Goal: Transaction & Acquisition: Obtain resource

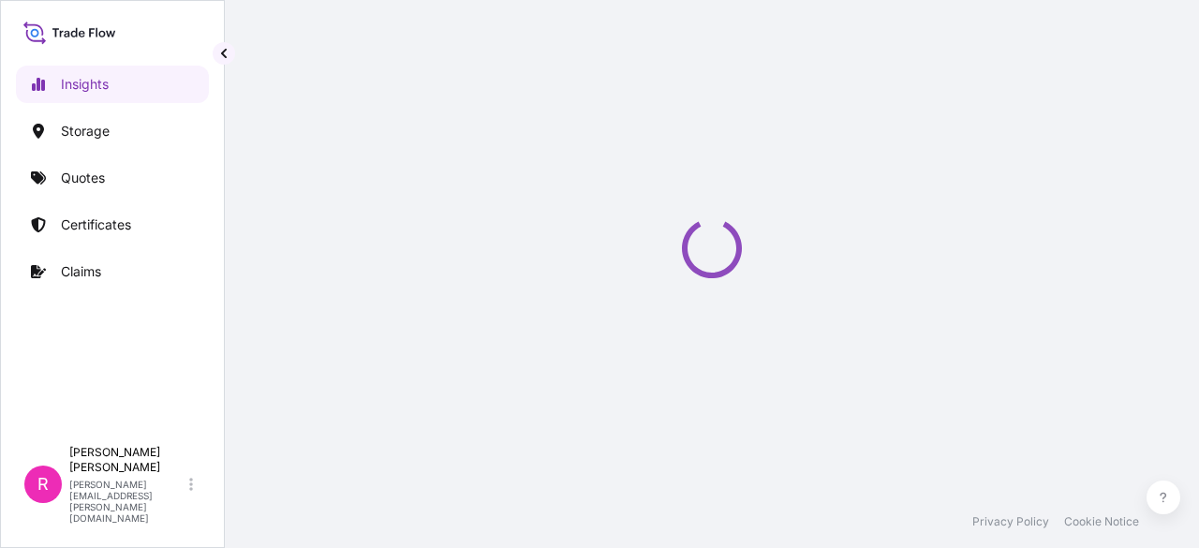
select select "2025"
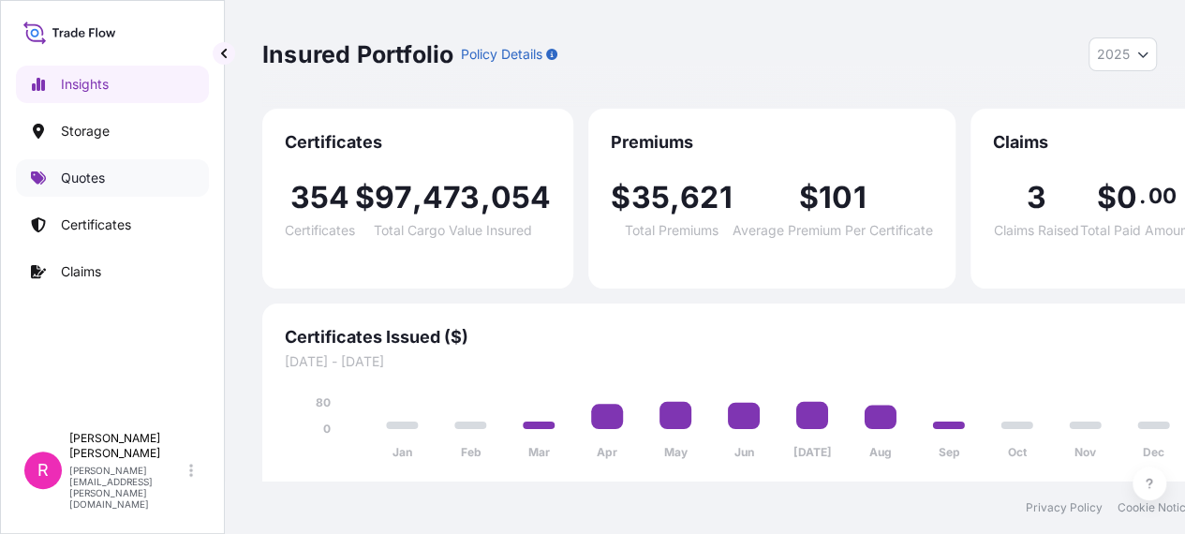
click at [89, 171] on p "Quotes" at bounding box center [83, 178] width 44 height 19
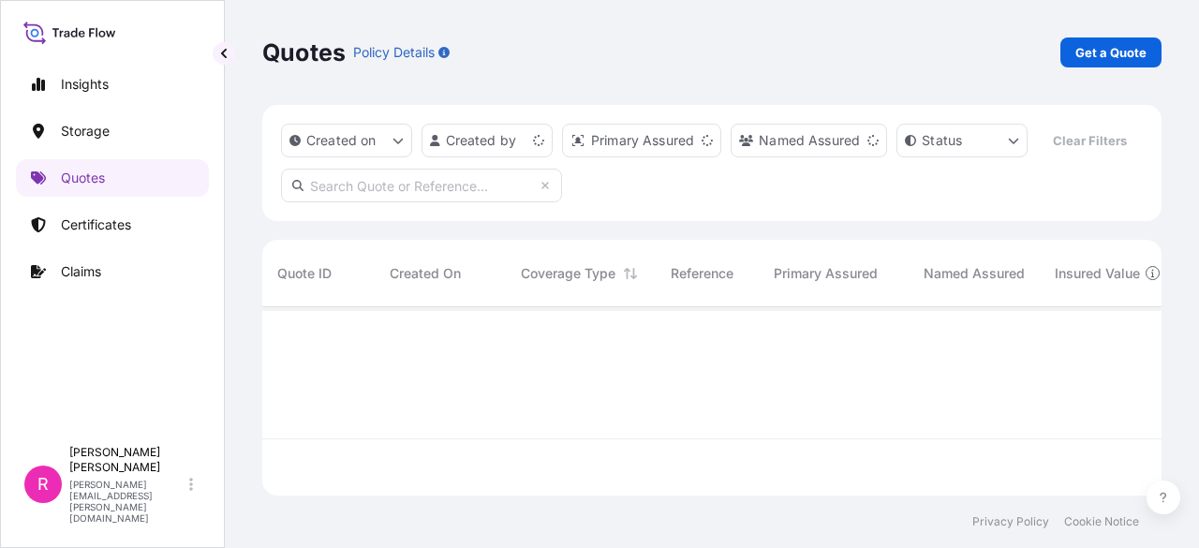
scroll to position [185, 884]
click at [1131, 37] on link "Get a Quote" at bounding box center [1110, 52] width 101 height 30
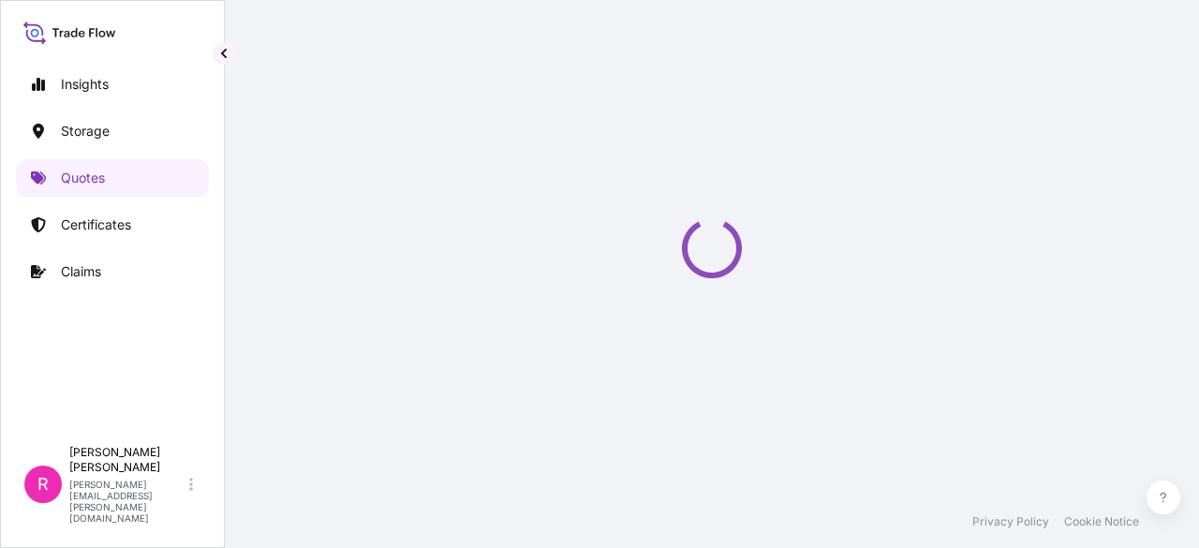
select select "Water"
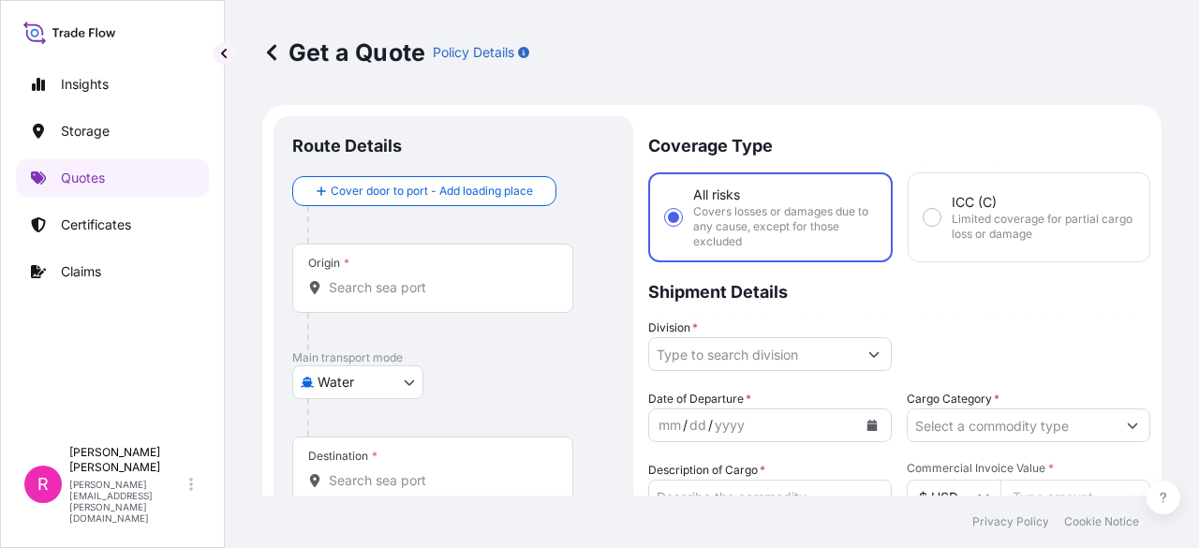
scroll to position [30, 0]
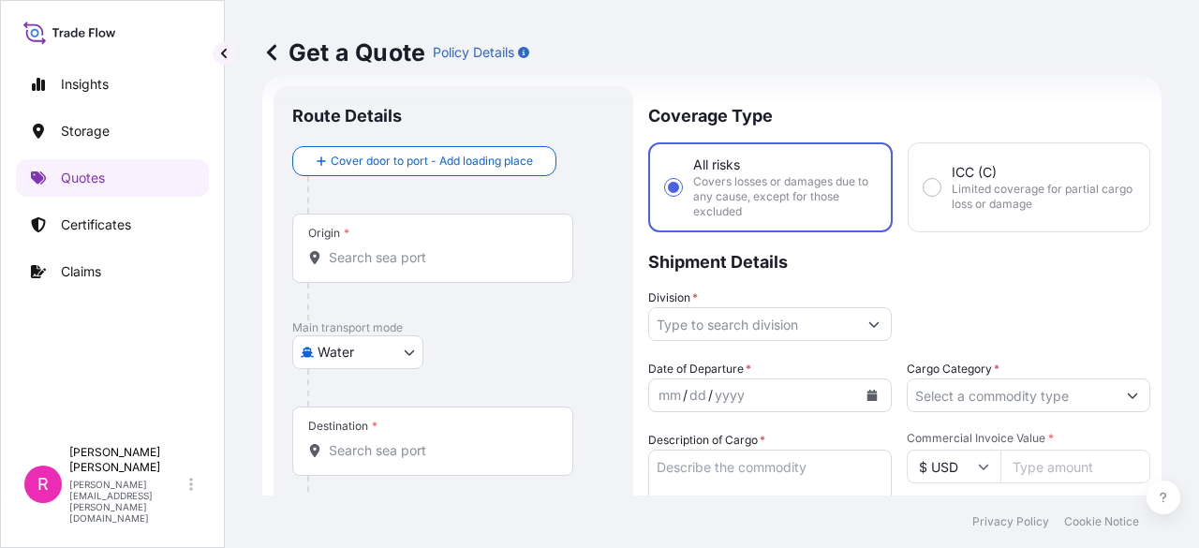
click at [408, 244] on div "Origin *" at bounding box center [432, 248] width 281 height 69
click at [408, 248] on input "Origin *" at bounding box center [439, 257] width 221 height 19
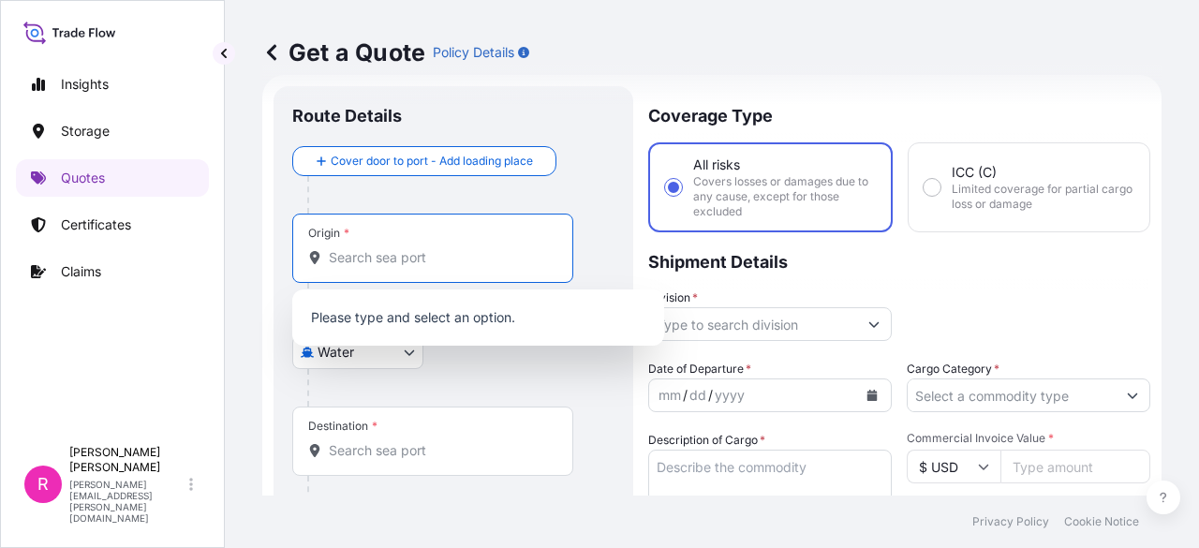
type input "M"
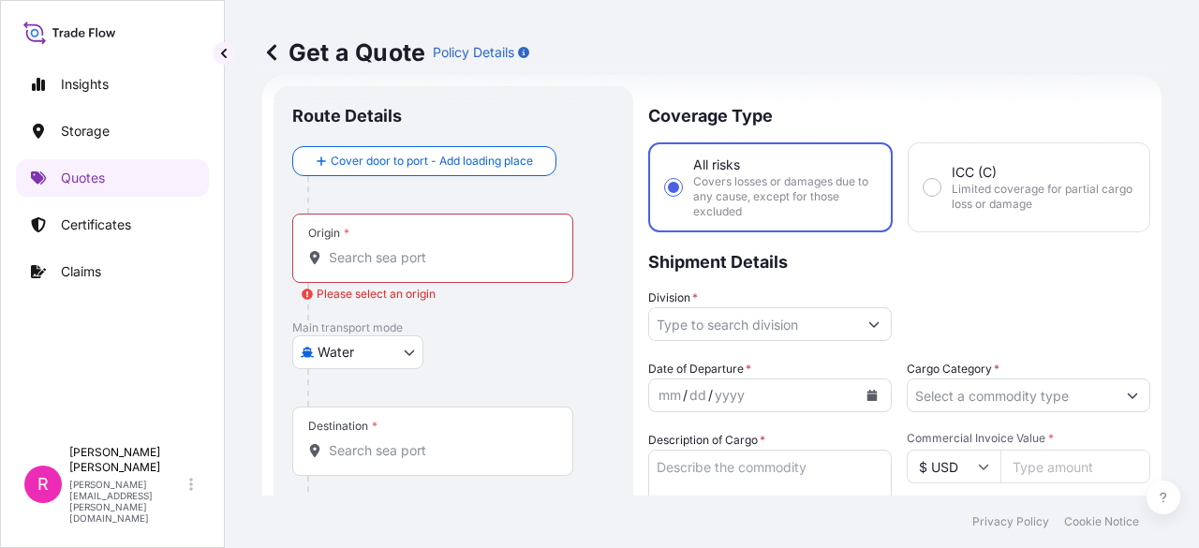
click at [353, 242] on div "Origin *" at bounding box center [432, 248] width 281 height 69
click at [353, 248] on input "Origin * Please select an origin" at bounding box center [439, 257] width 221 height 19
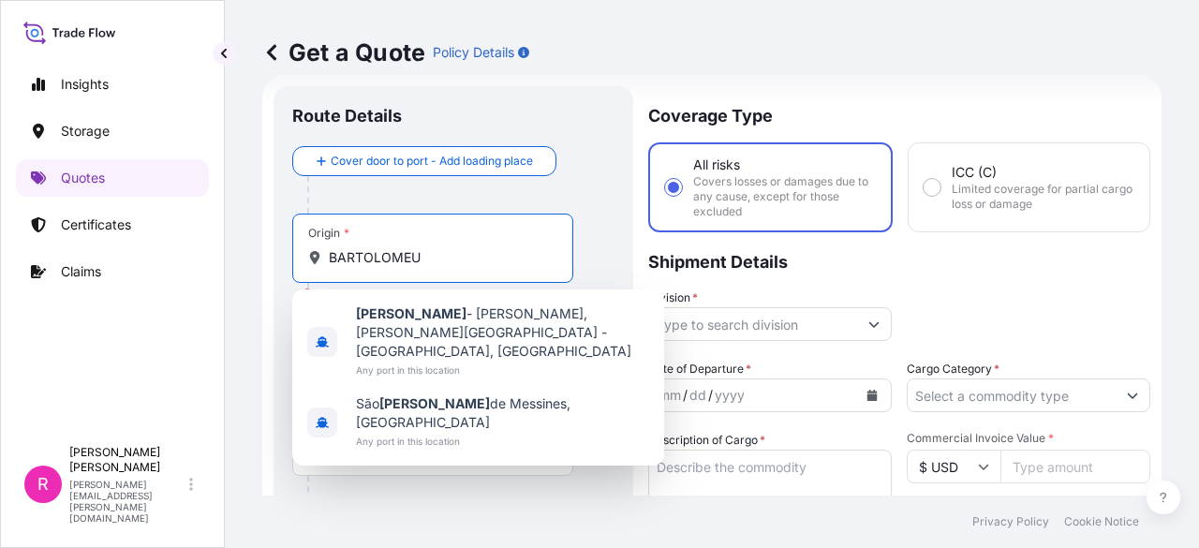
drag, startPoint x: 402, startPoint y: 262, endPoint x: 339, endPoint y: 262, distance: 62.8
click at [339, 262] on input "BARTOLOMEU" at bounding box center [439, 257] width 221 height 19
click at [460, 258] on input "BARTOLOMEU" at bounding box center [439, 257] width 221 height 19
type input "B"
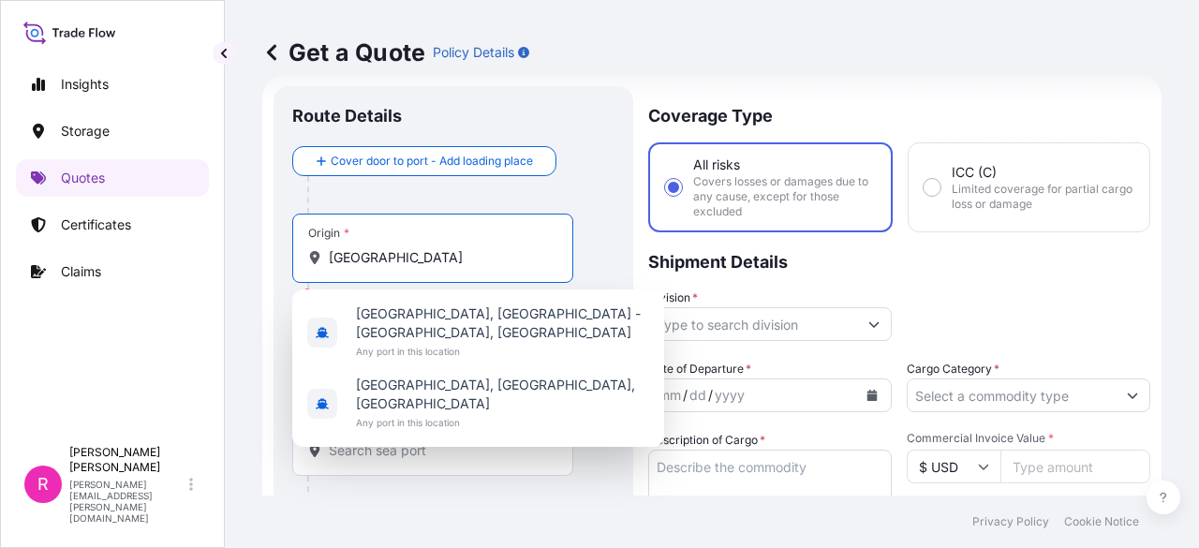
click at [455, 252] on input "RIO GRANDE BR" at bounding box center [439, 257] width 221 height 19
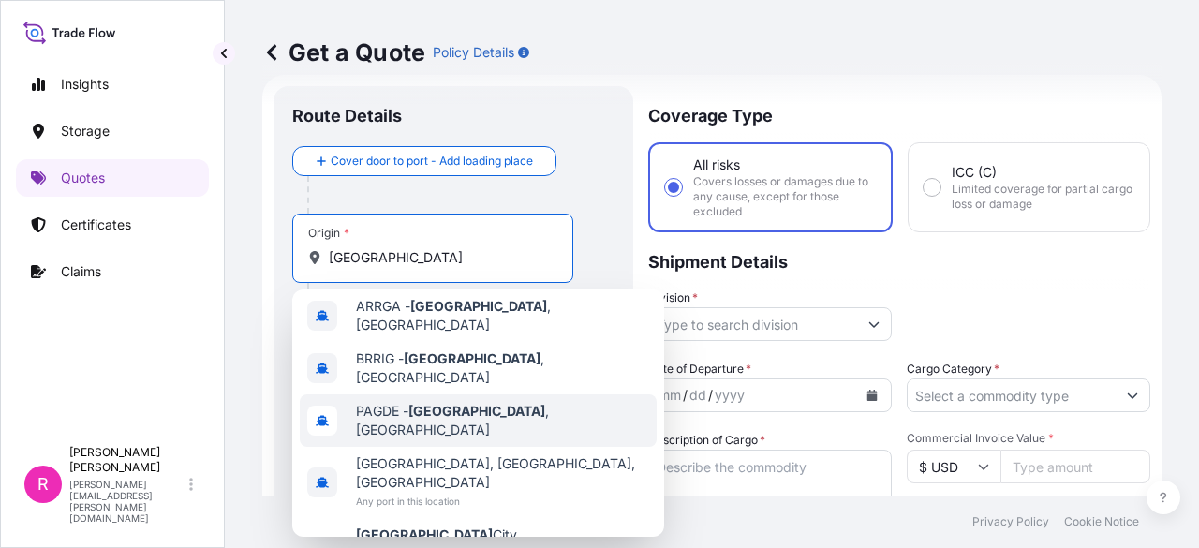
scroll to position [0, 0]
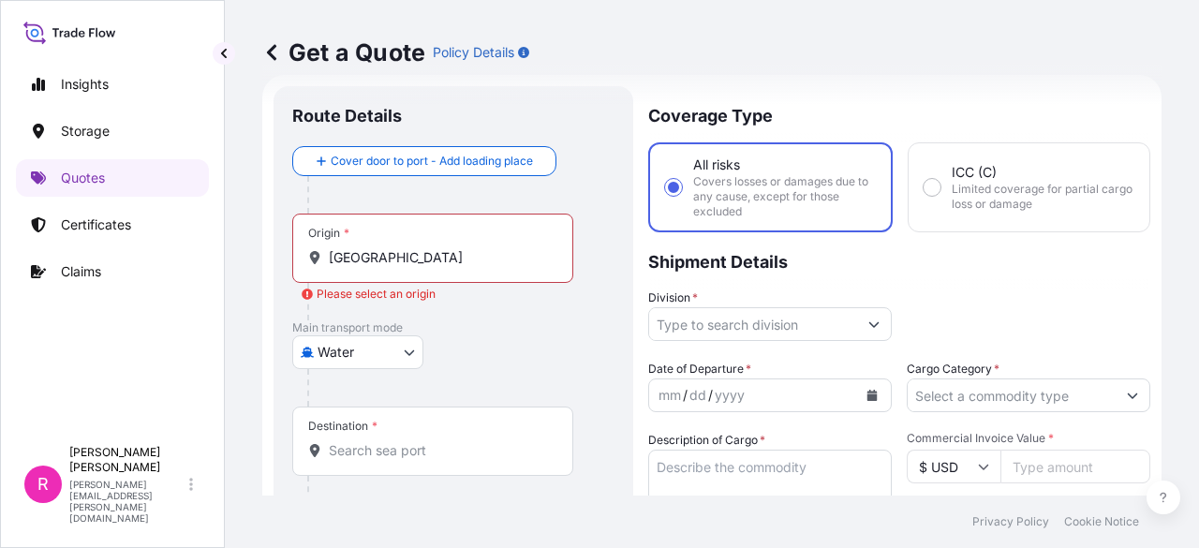
click at [448, 263] on input "RIO GRANDE" at bounding box center [439, 257] width 221 height 19
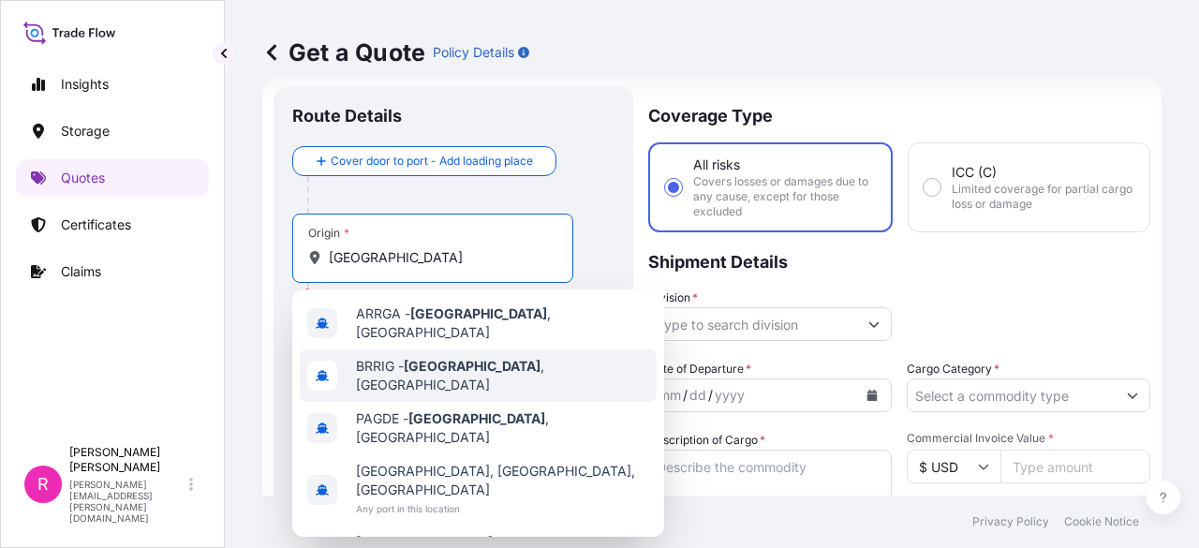
click at [544, 381] on div "BRRIG - Rio Grande , Brazil" at bounding box center [478, 375] width 357 height 52
type input "BRRIG - Rio Grande, Brazil"
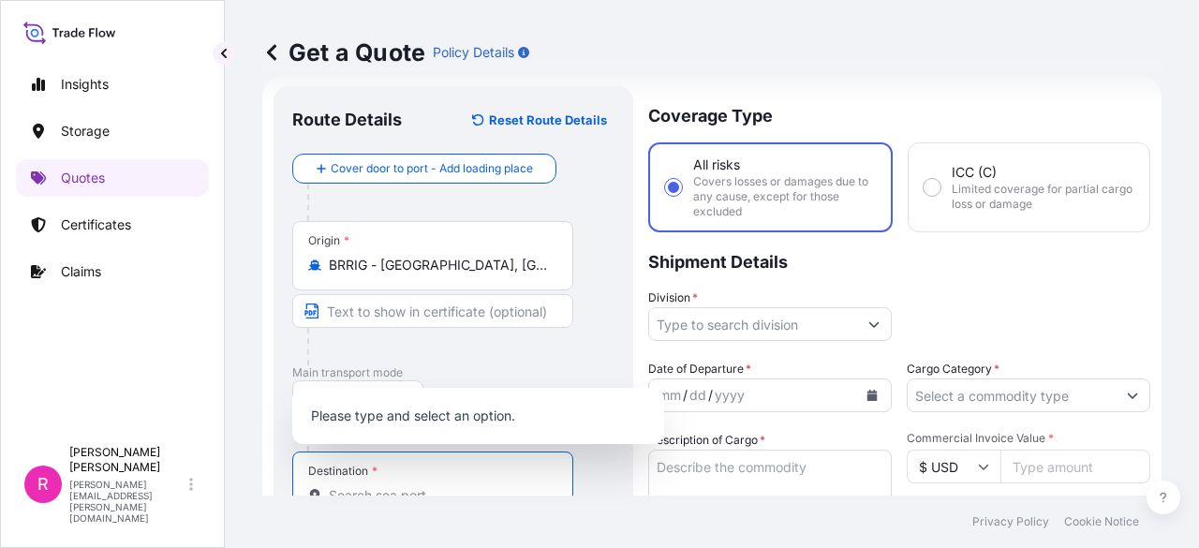
click at [431, 487] on input "Destination *" at bounding box center [439, 495] width 221 height 19
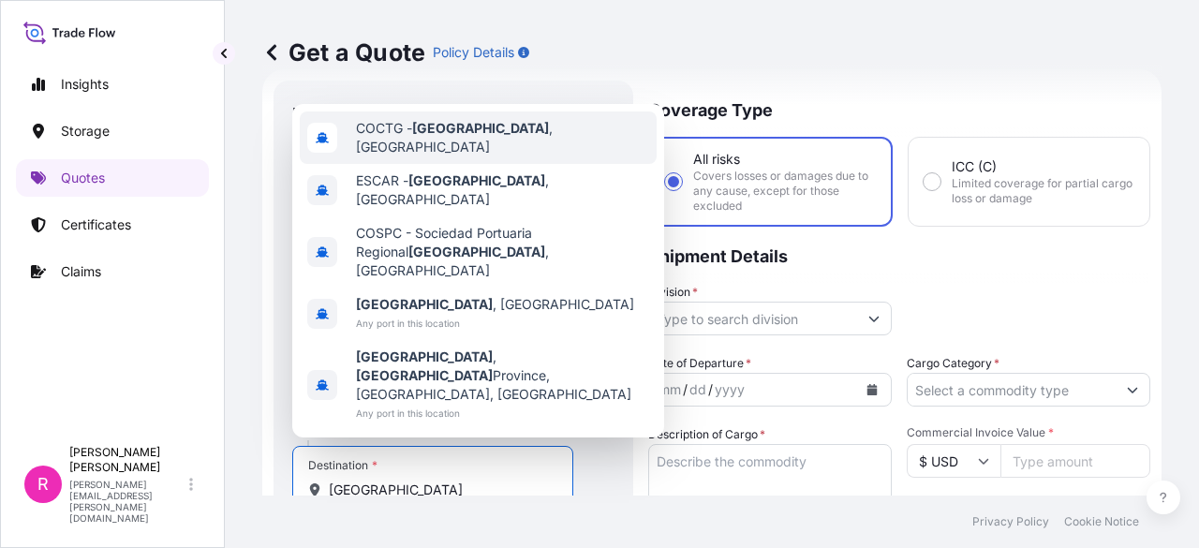
click at [516, 156] on span "COCTG - Cartagena , Colombia" at bounding box center [502, 137] width 293 height 37
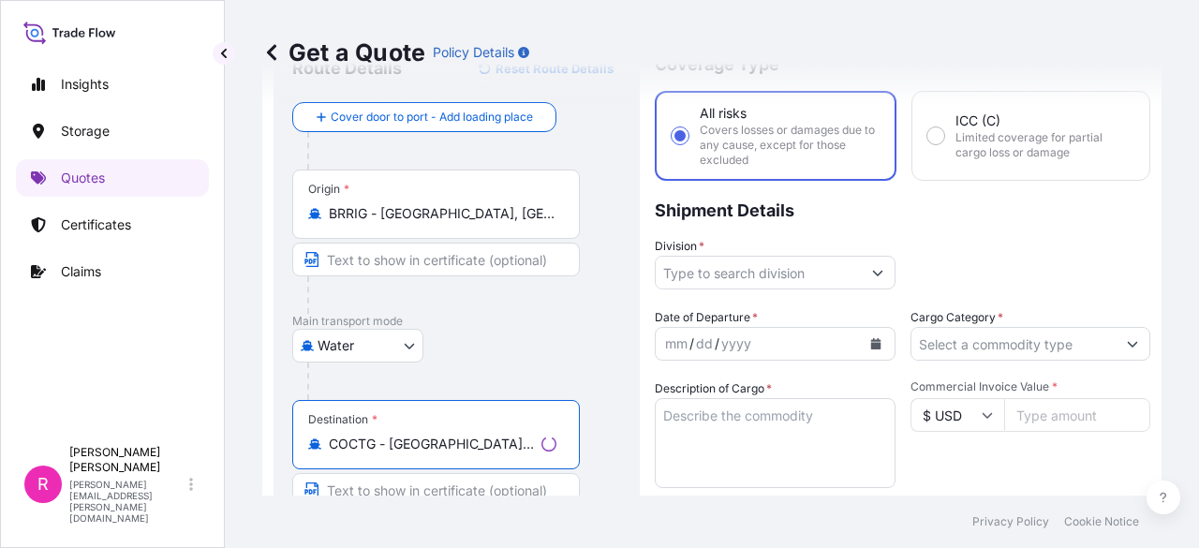
scroll to position [88, 0]
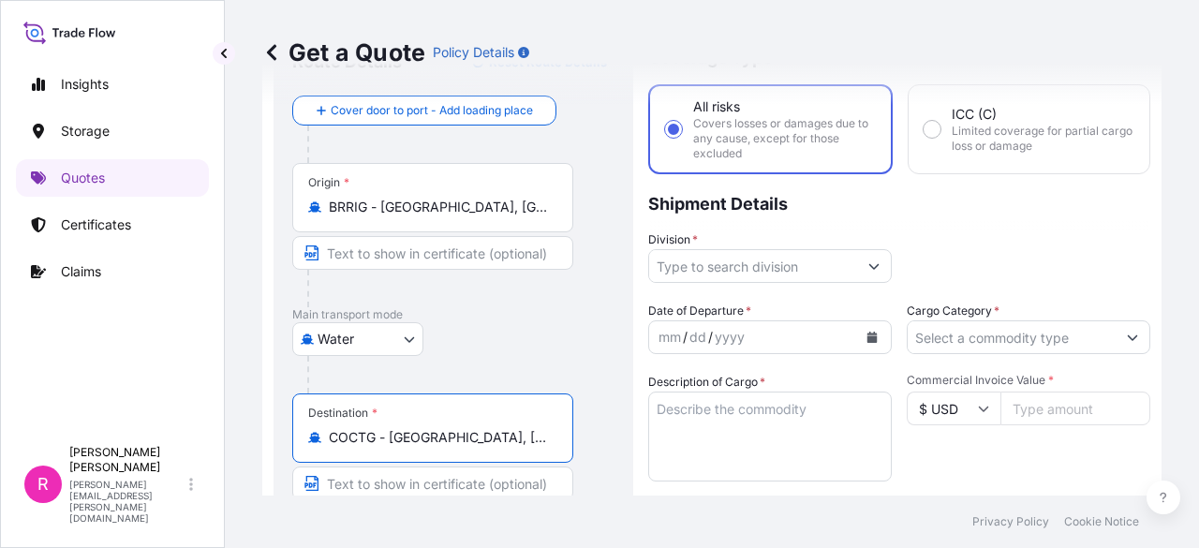
type input "COCTG - Cartagena, Colombia"
click at [737, 263] on input "Division *" at bounding box center [753, 266] width 208 height 34
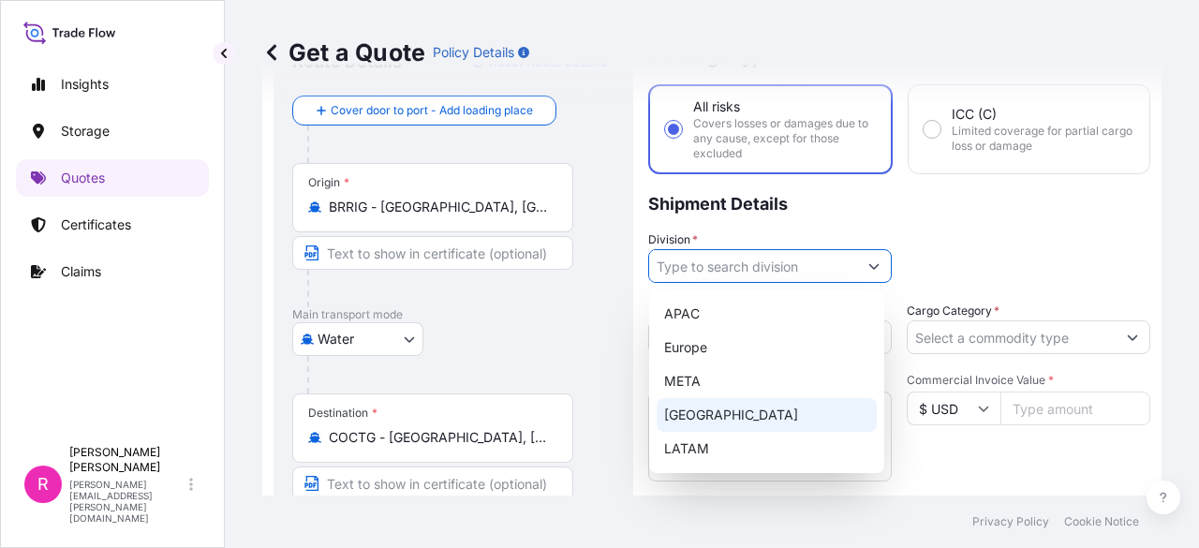
click at [682, 441] on div "LATAM" at bounding box center [767, 449] width 220 height 34
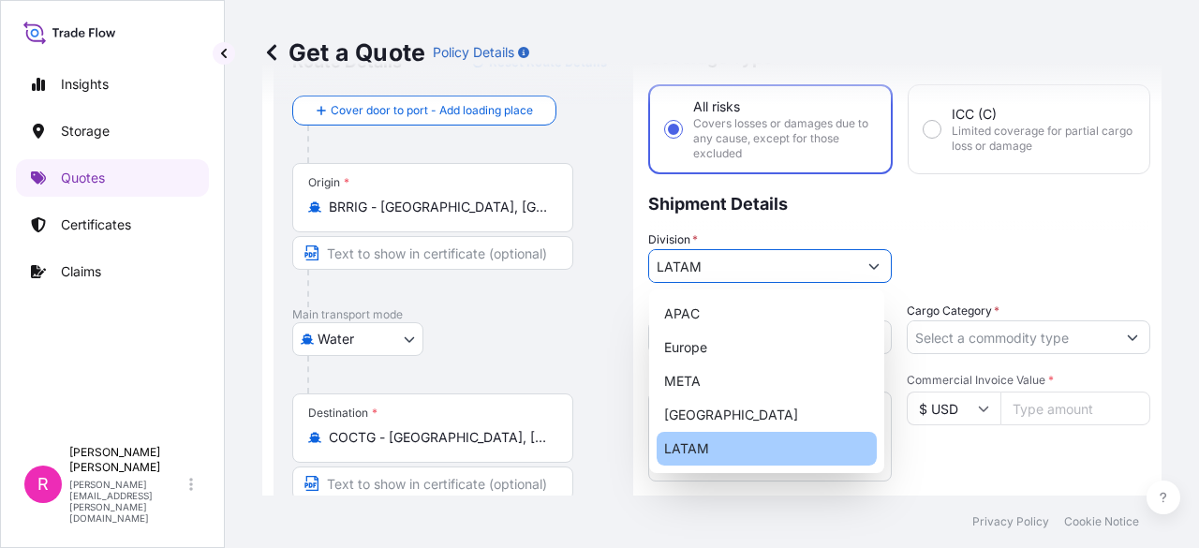
type input "LATAM"
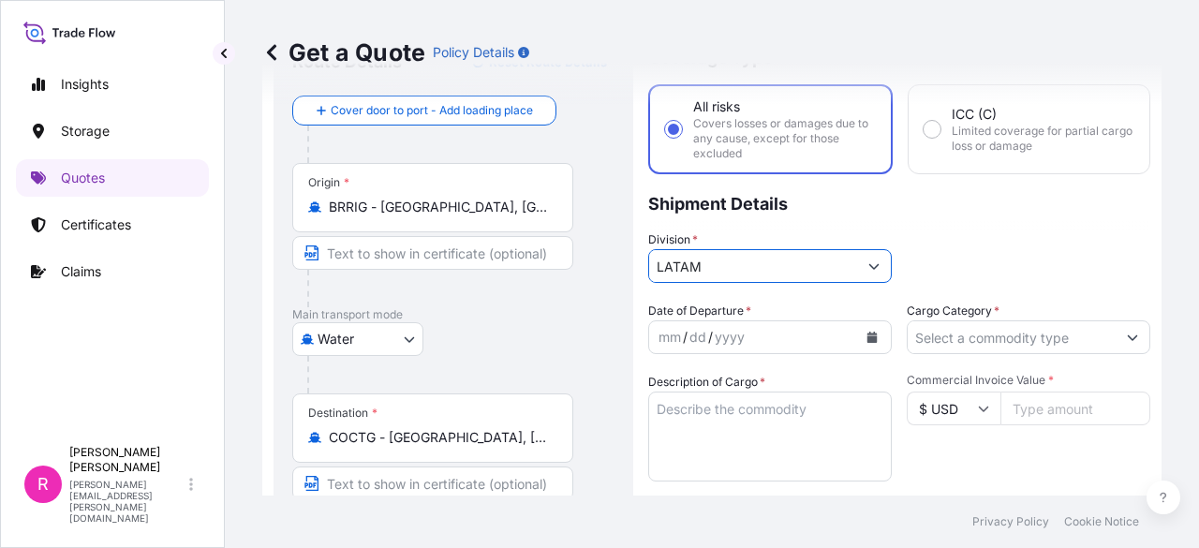
click at [747, 336] on div "mm / dd / yyyy" at bounding box center [753, 337] width 208 height 34
click at [865, 324] on button "Calendar" at bounding box center [872, 337] width 30 height 30
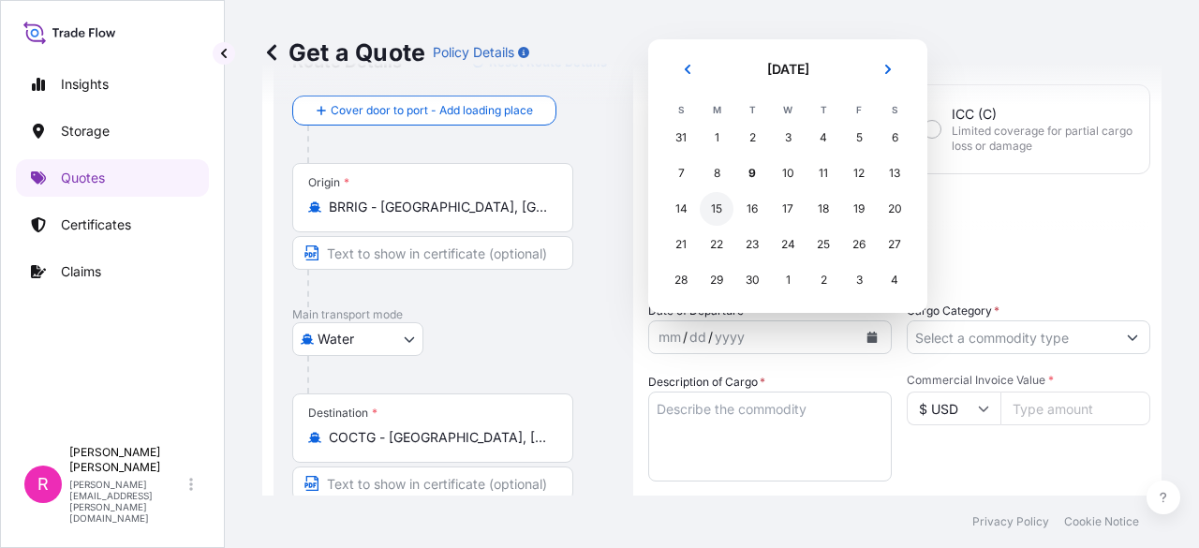
click at [721, 213] on div "15" at bounding box center [717, 209] width 34 height 34
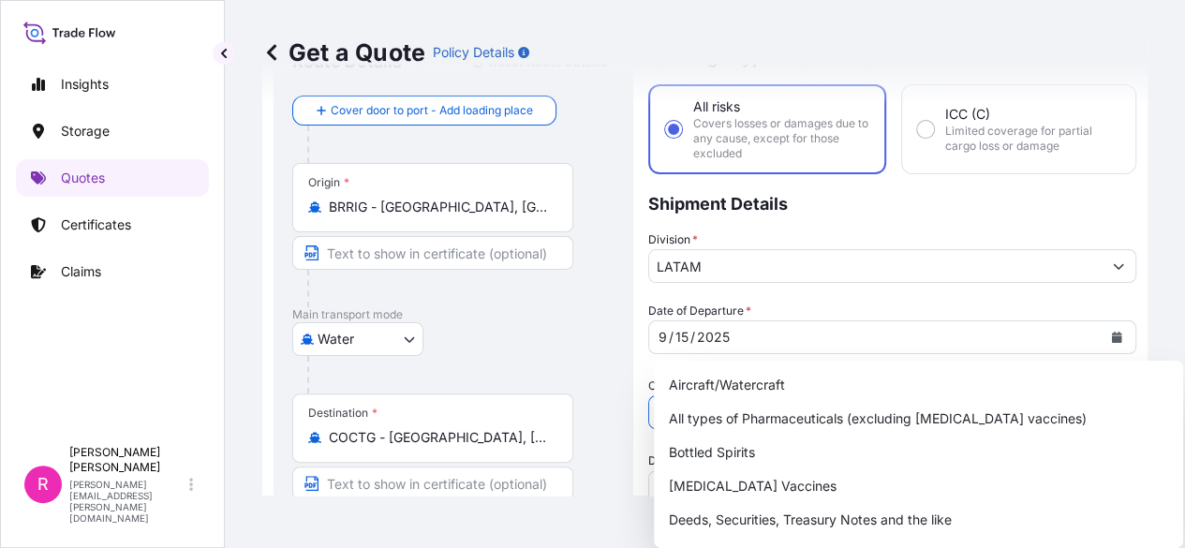
click at [976, 395] on input "Cargo Category *" at bounding box center [875, 412] width 452 height 34
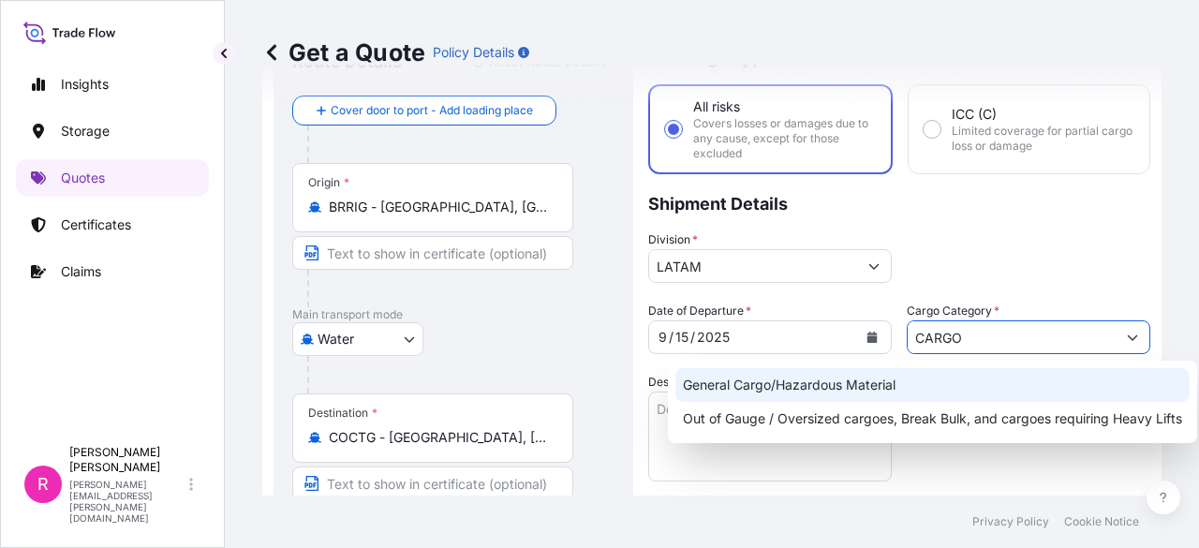
click at [819, 386] on div "General Cargo/Hazardous Material" at bounding box center [932, 385] width 514 height 34
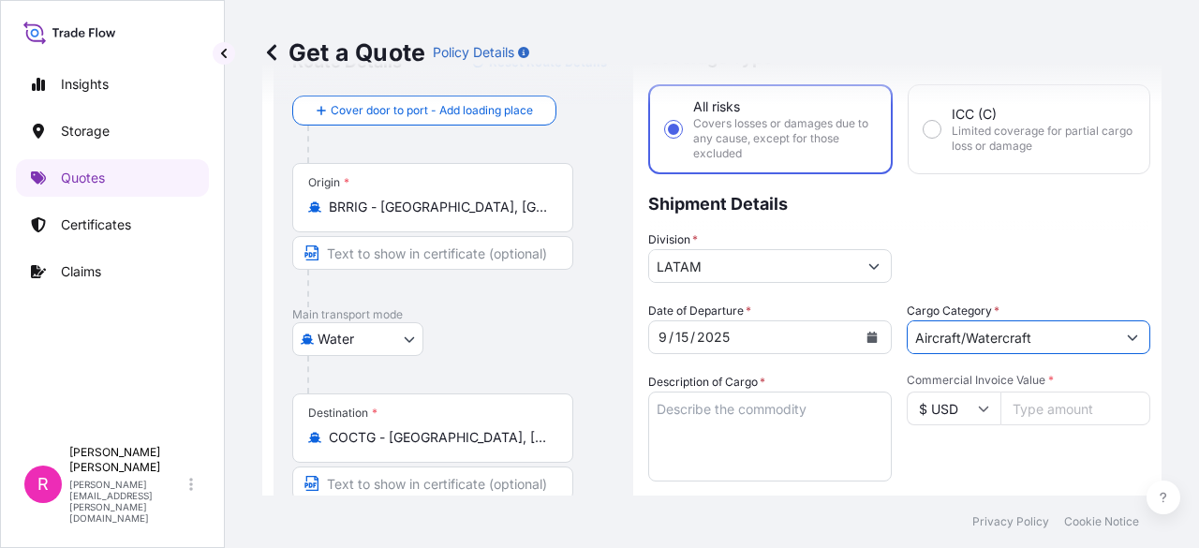
click at [994, 342] on input "Aircraft/Watercraft" at bounding box center [1012, 337] width 208 height 34
drag, startPoint x: 1059, startPoint y: 337, endPoint x: 777, endPoint y: 353, distance: 282.4
click at [777, 353] on div "Date of Departure * 9 / 15 / 2025 Cargo Category * Aircraft/Watercraft Descript…" at bounding box center [899, 534] width 502 height 465
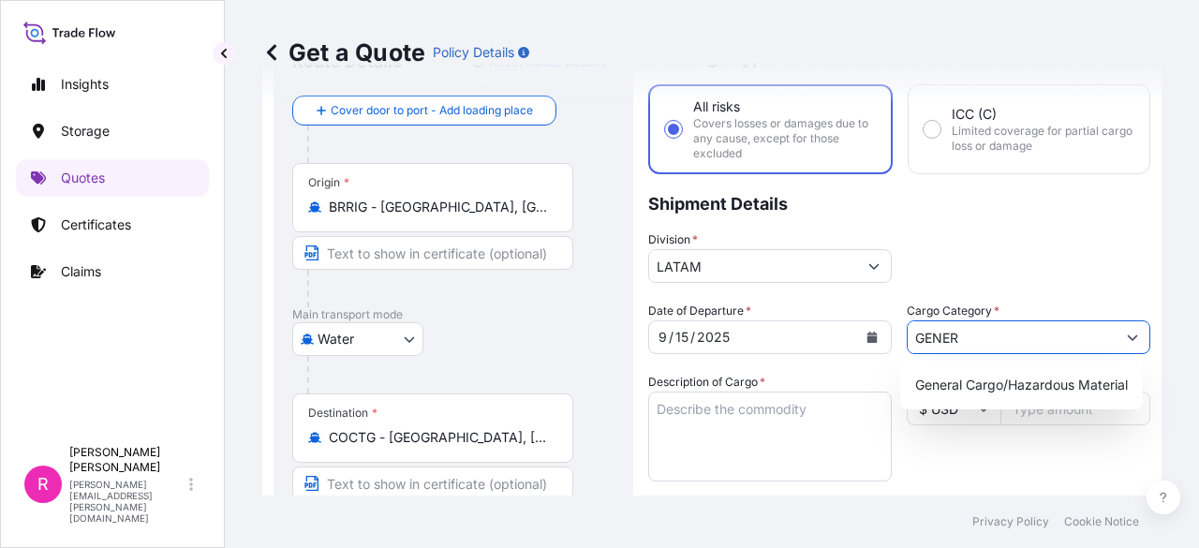
click at [913, 384] on div "General Cargo/Hazardous Material" at bounding box center [1022, 385] width 228 height 34
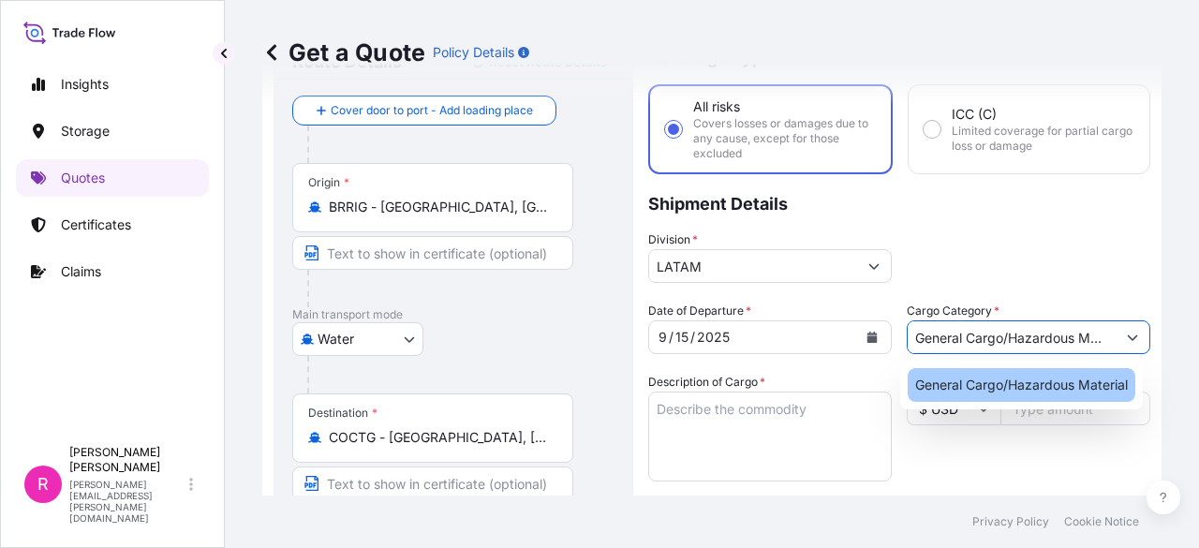
type input "General Cargo/Hazardous Material"
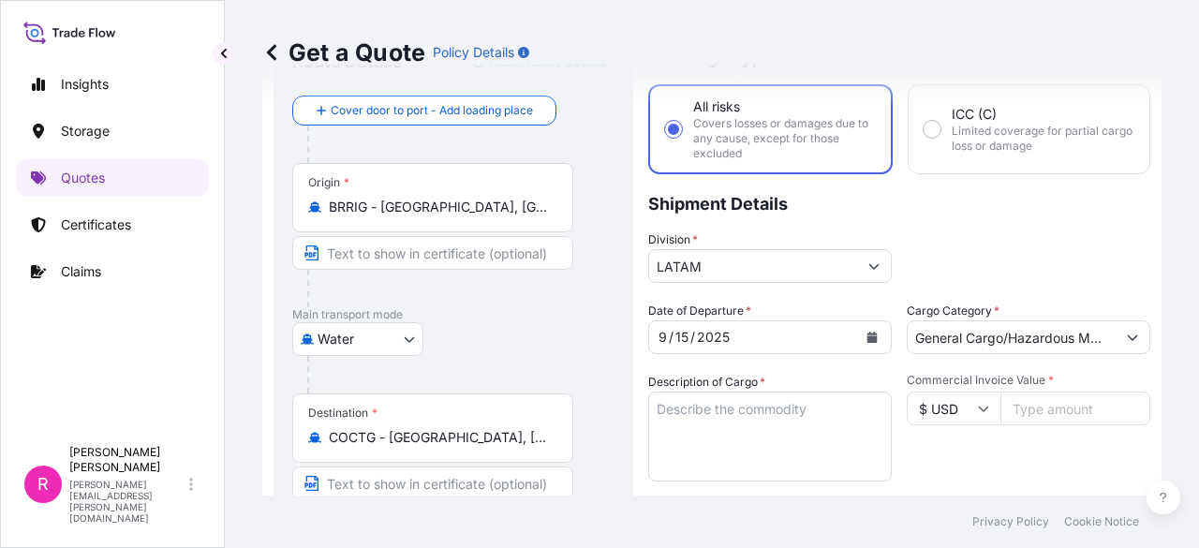
click at [611, 432] on div "Destination * COCTG - Cartagena, Colombia" at bounding box center [453, 465] width 322 height 144
click at [675, 430] on textarea "Description of Cargo *" at bounding box center [770, 436] width 244 height 90
paste textarea "20 PALLETS DE MADERA WITH MATERIALES ELECTRICOS ACCORDING TO COMMERCIAL INVOICE…"
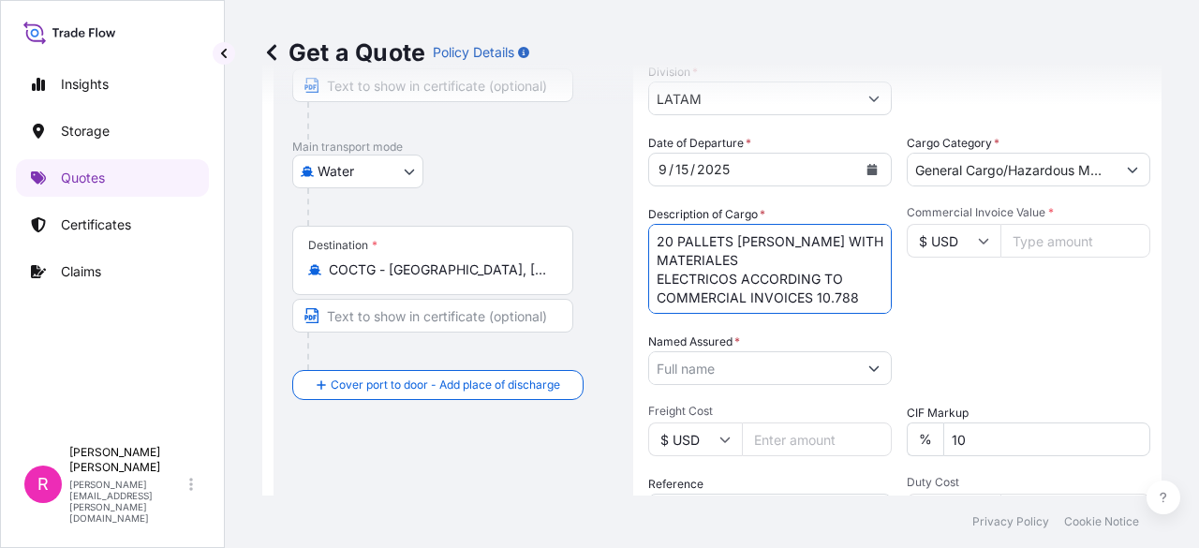
scroll to position [257, 0]
type textarea "20 PALLETS DE MADERA WITH MATERIALES ELECTRICOS ACCORDING TO COMMERCIAL INVOICE…"
click at [773, 372] on input "Named Assured *" at bounding box center [753, 367] width 208 height 34
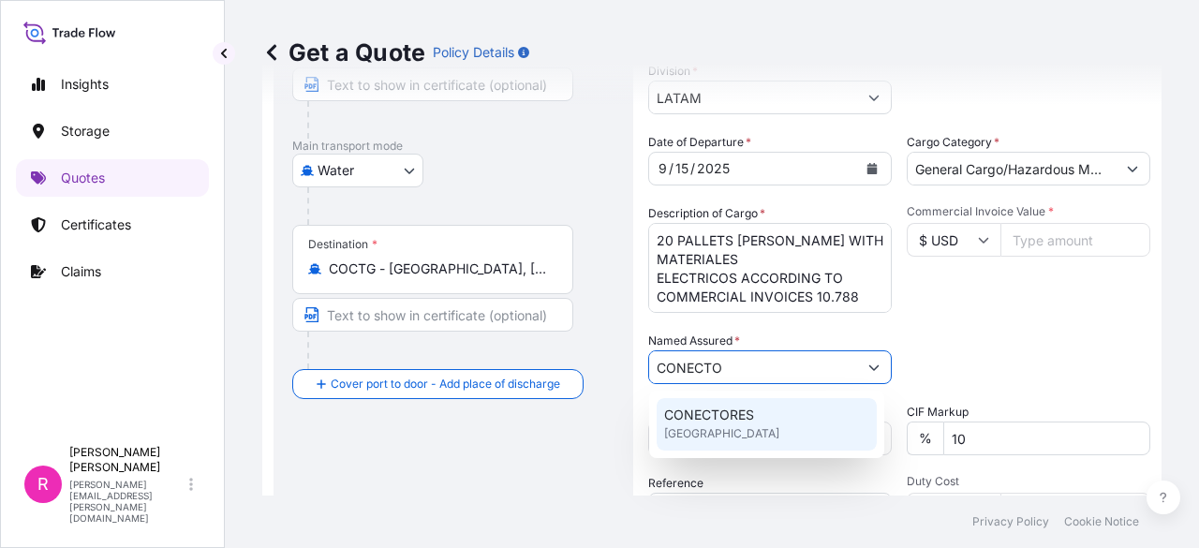
click at [721, 421] on span "CONECTORES" at bounding box center [709, 415] width 90 height 19
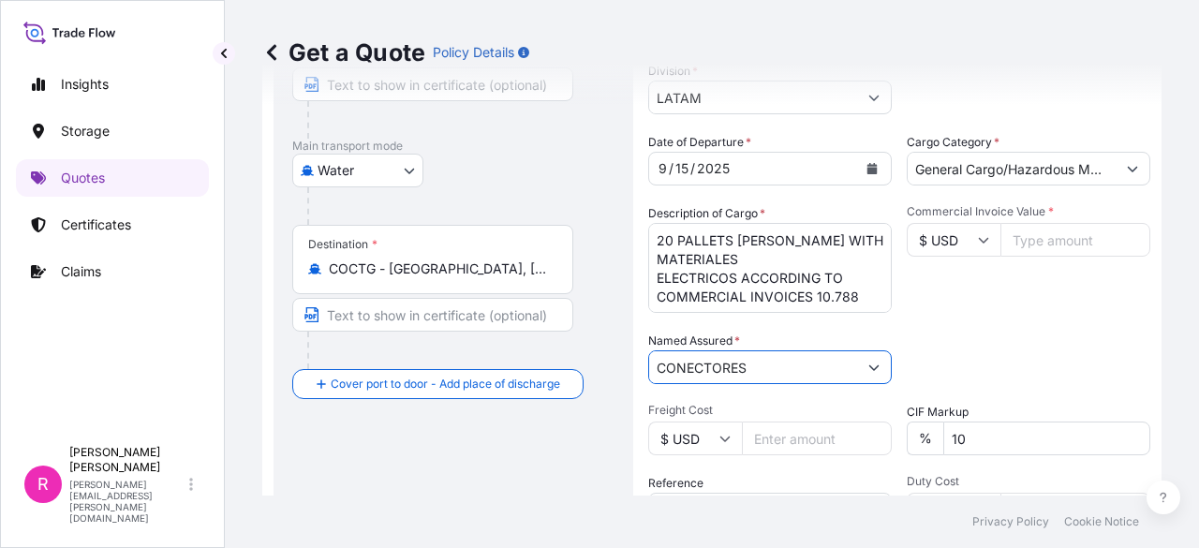
type input "CONECTORES"
click at [1055, 250] on input "Commercial Invoice Value *" at bounding box center [1075, 240] width 150 height 34
click at [1013, 246] on input "Commercial Invoice Value *" at bounding box center [1075, 240] width 150 height 34
type input "54080"
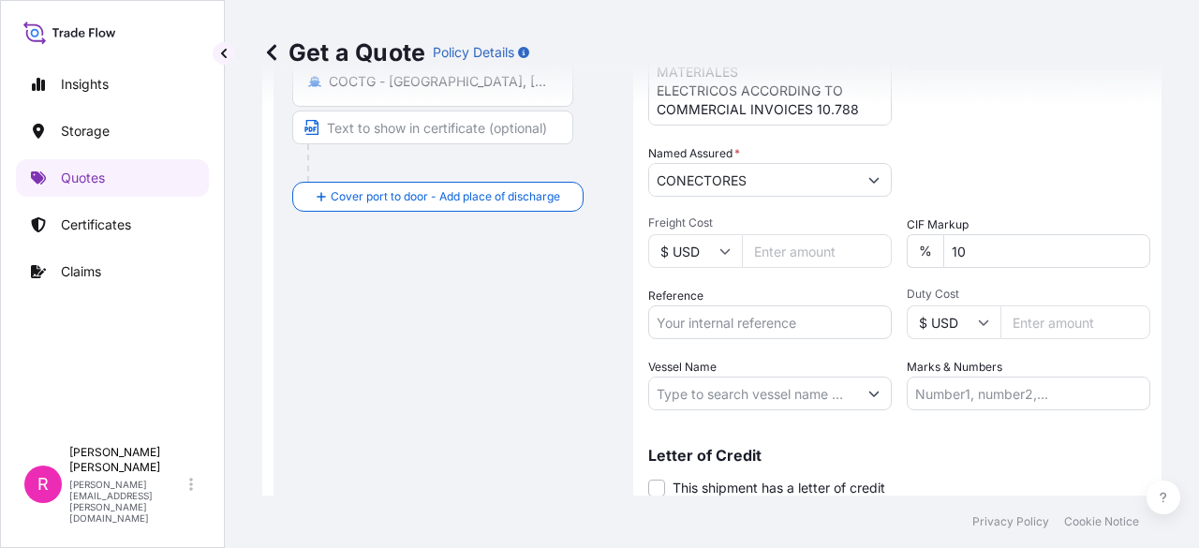
scroll to position [460, 0]
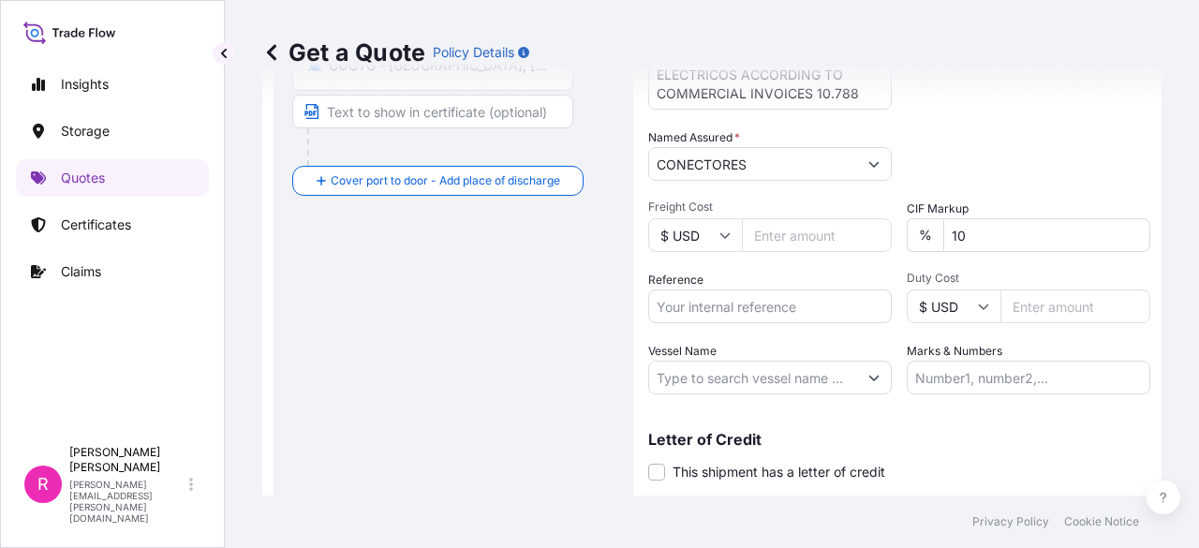
type input "54080.98"
click at [734, 303] on input "Reference" at bounding box center [770, 306] width 244 height 34
click at [731, 288] on div "Reference" at bounding box center [770, 297] width 244 height 52
click at [734, 299] on input "Reference" at bounding box center [770, 306] width 244 height 34
paste input "ATL202508024"
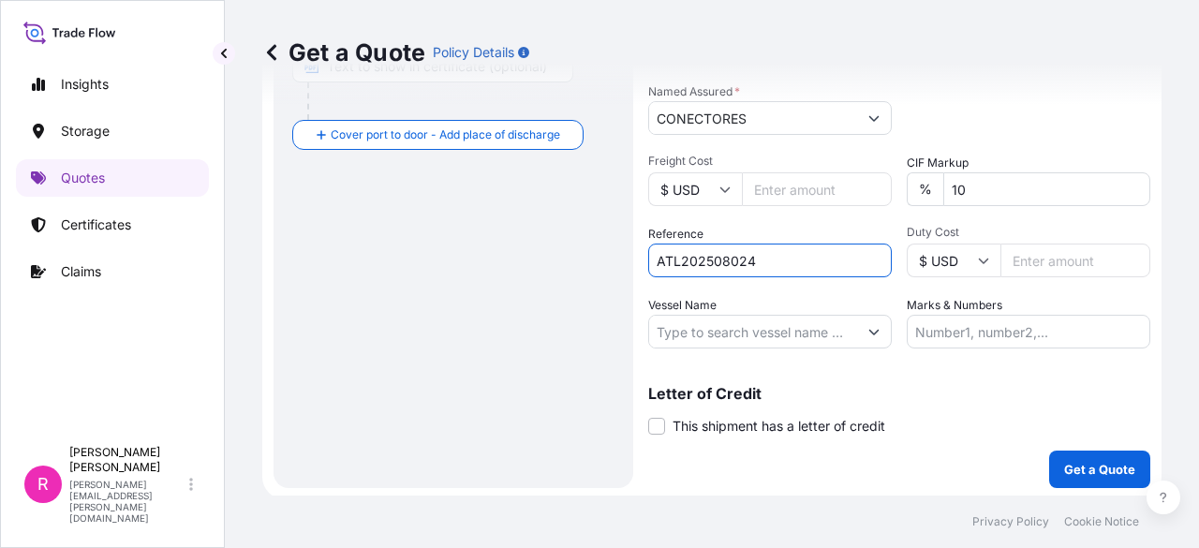
scroll to position [509, 0]
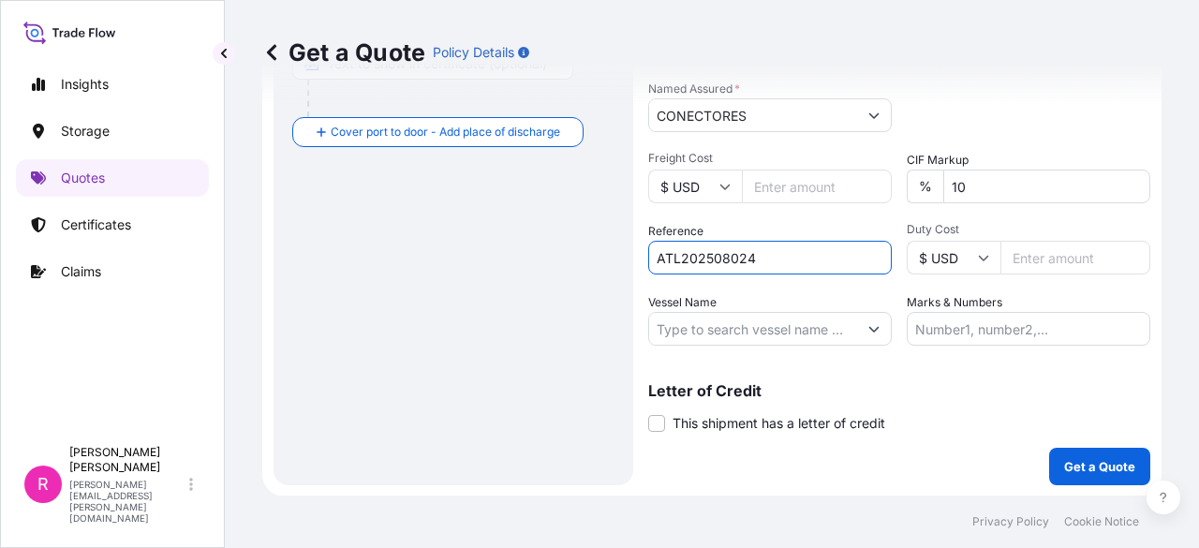
type input "ATL202508024"
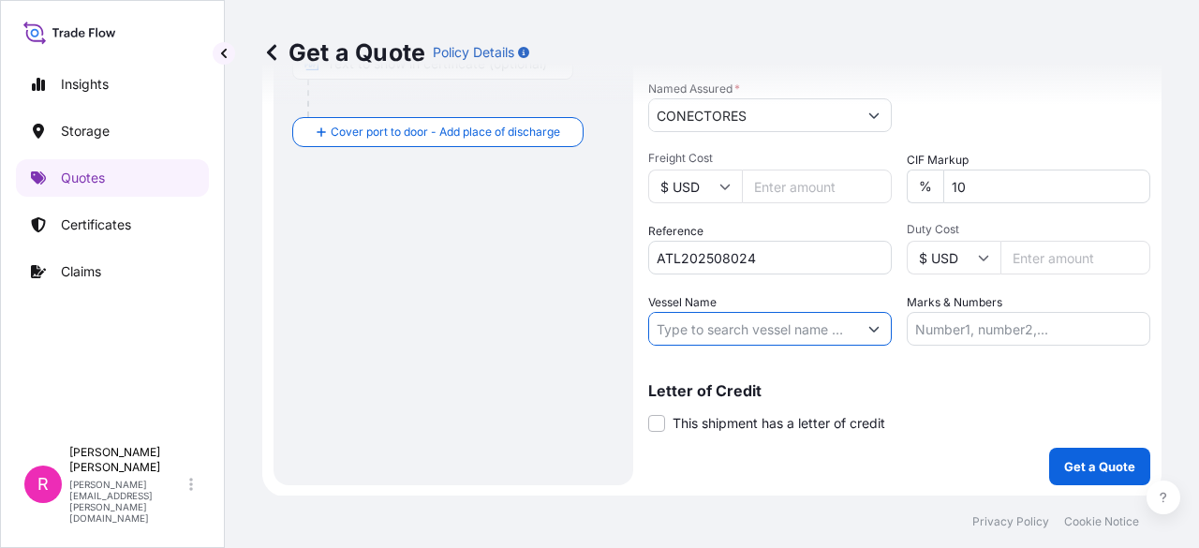
click at [804, 335] on input "Vessel Name" at bounding box center [753, 329] width 208 height 34
click at [865, 337] on button "Show suggestions" at bounding box center [874, 329] width 34 height 34
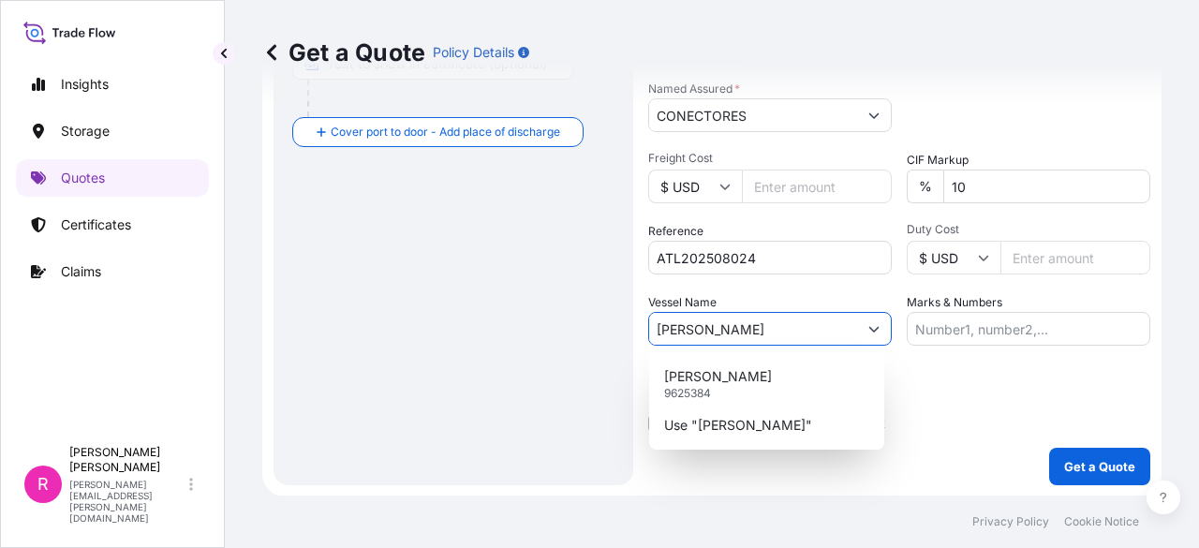
drag, startPoint x: 772, startPoint y: 353, endPoint x: 768, endPoint y: 368, distance: 15.4
click at [771, 353] on div "BARTOLOMEU DIAS 9625384 Use "BARTOL"" at bounding box center [766, 400] width 235 height 97
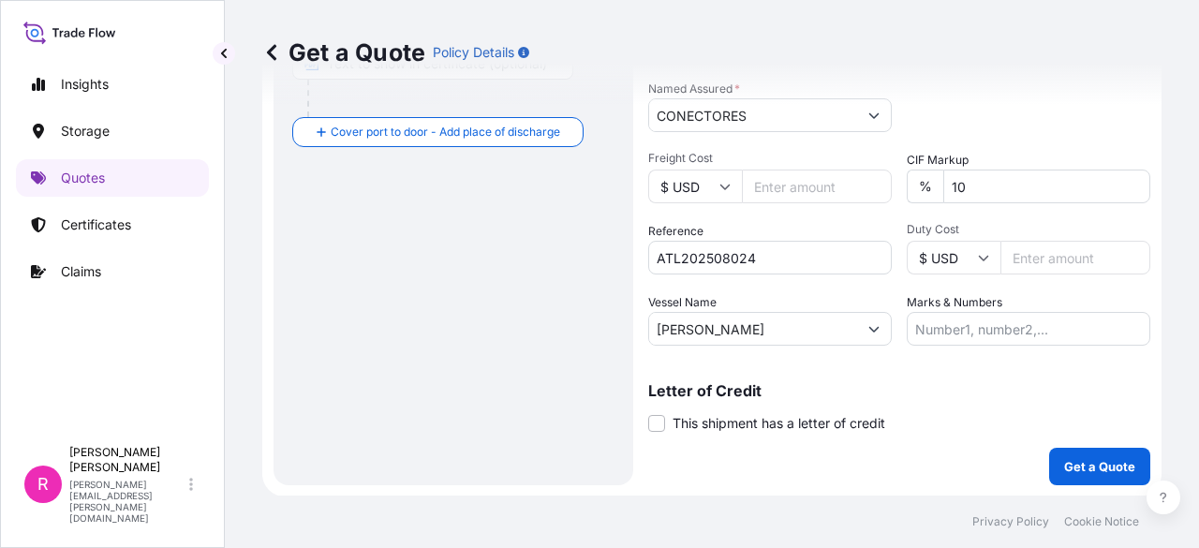
click at [768, 370] on div "Letter of Credit This shipment has a letter of credit Letter of credit * Letter…" at bounding box center [899, 397] width 502 height 72
click at [771, 334] on input "BARTOL" at bounding box center [753, 329] width 208 height 34
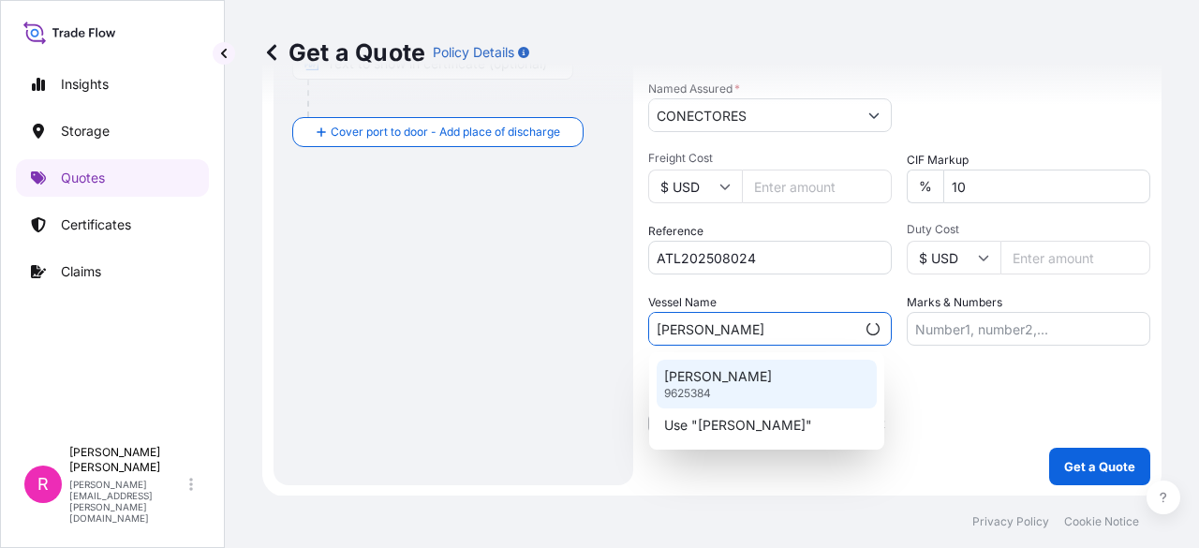
click at [757, 380] on p "BARTOLOMEU DIAS" at bounding box center [718, 376] width 108 height 19
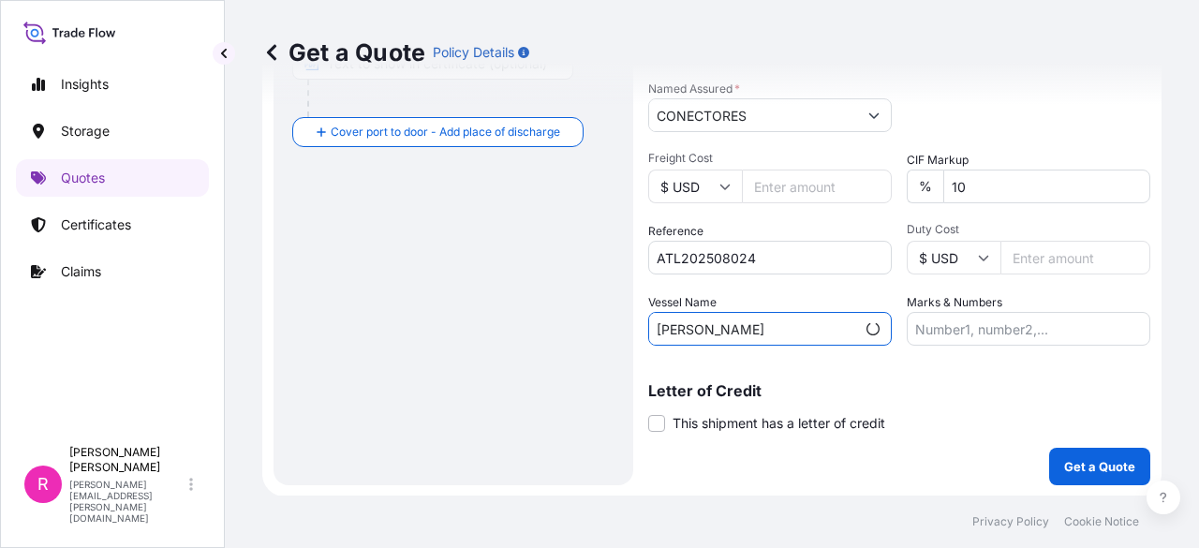
type input "BARTOLOMEU DIAS"
click at [1074, 466] on p "Get a Quote" at bounding box center [1099, 466] width 71 height 19
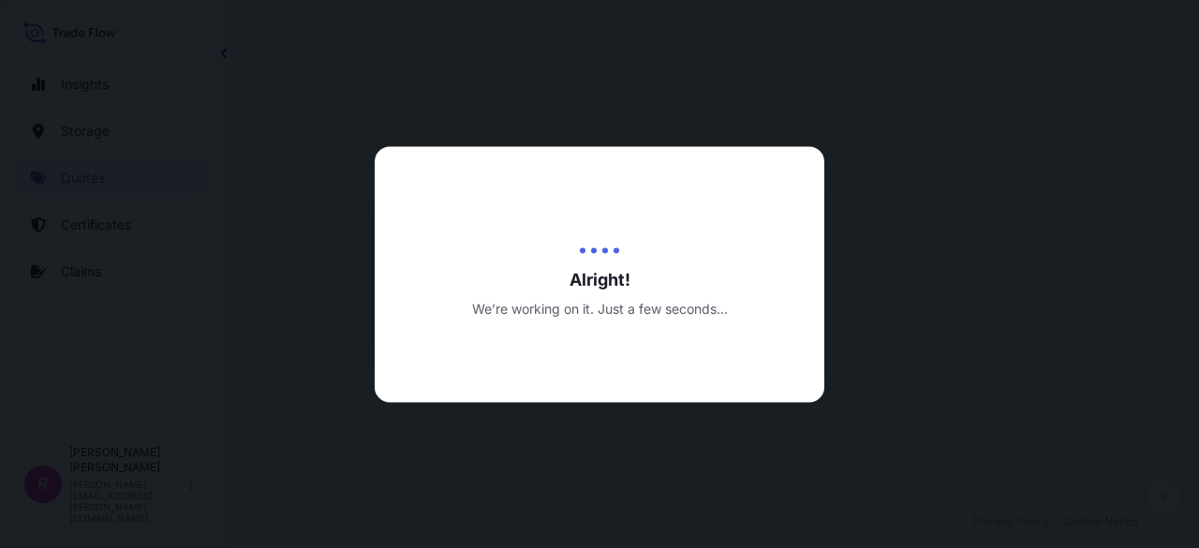
scroll to position [929, 0]
select select "Water"
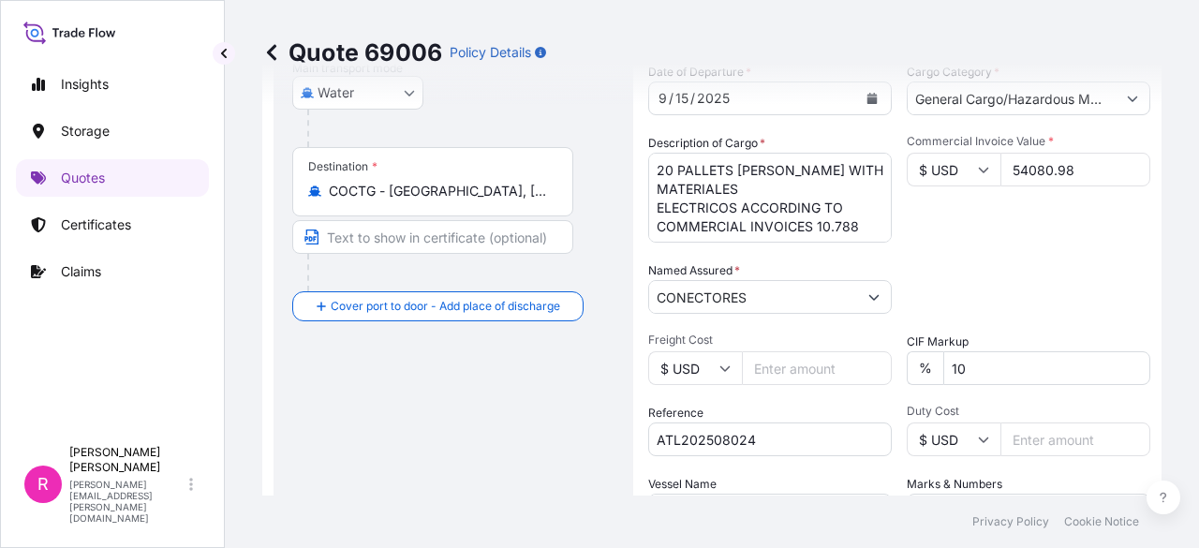
scroll to position [490, 0]
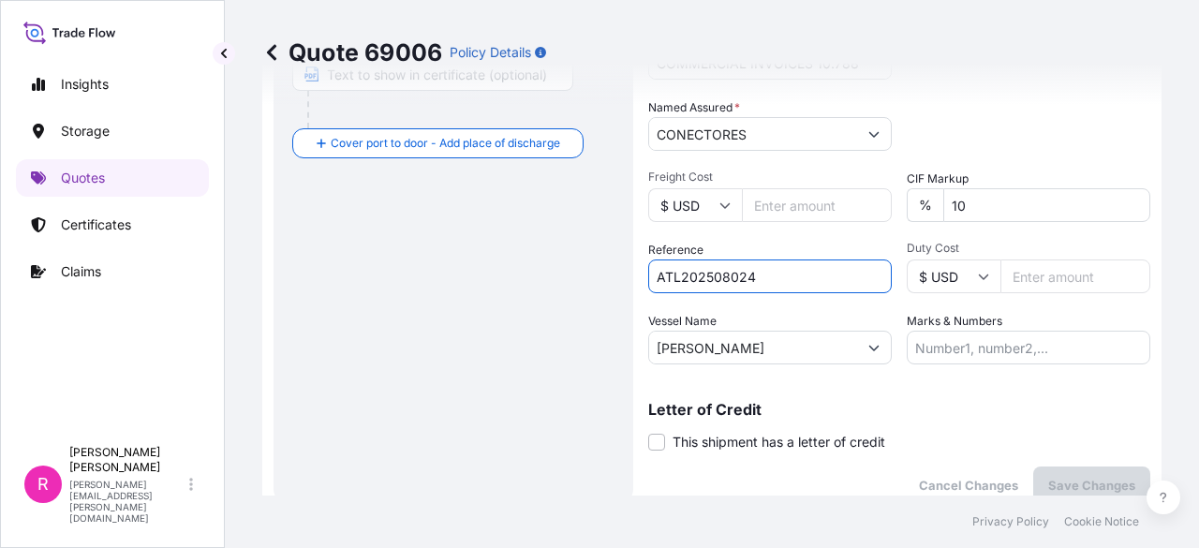
drag, startPoint x: 767, startPoint y: 288, endPoint x: 1186, endPoint y: 402, distance: 434.0
click at [649, 293] on div "Date of Departure * 9 / 15 / 2025 Cargo Category * General Cargo/Hazardous Mate…" at bounding box center [899, 132] width 502 height 465
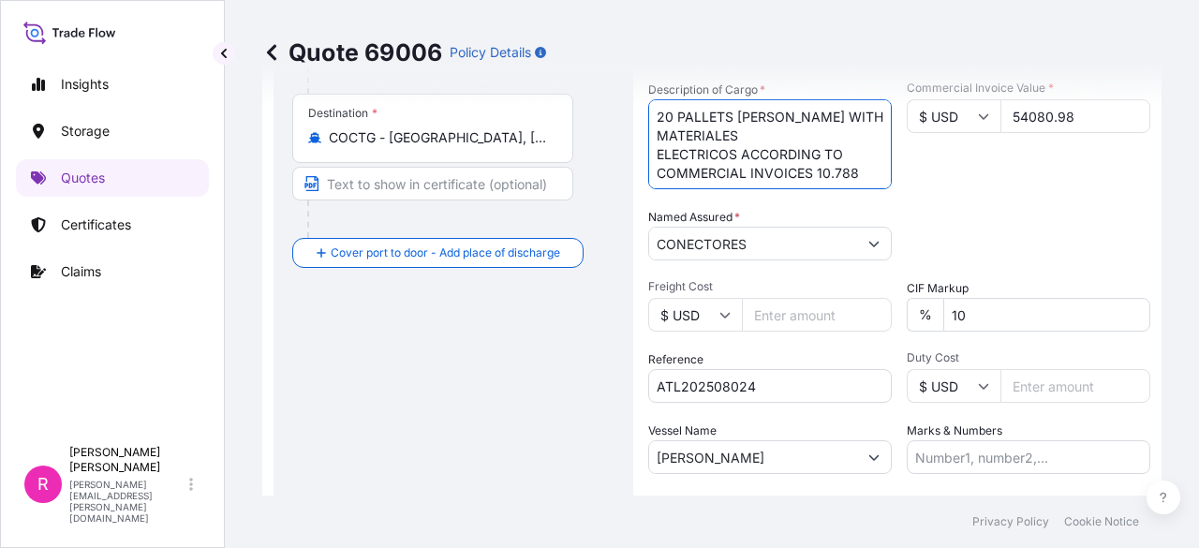
scroll to position [1, 0]
drag, startPoint x: 656, startPoint y: 117, endPoint x: 1195, endPoint y: 241, distance: 553.5
click at [867, 179] on textarea "20 PALLETS DE MADERA WITH MATERIALES ELECTRICOS ACCORDING TO COMMERCIAL INVOICE…" at bounding box center [770, 144] width 244 height 90
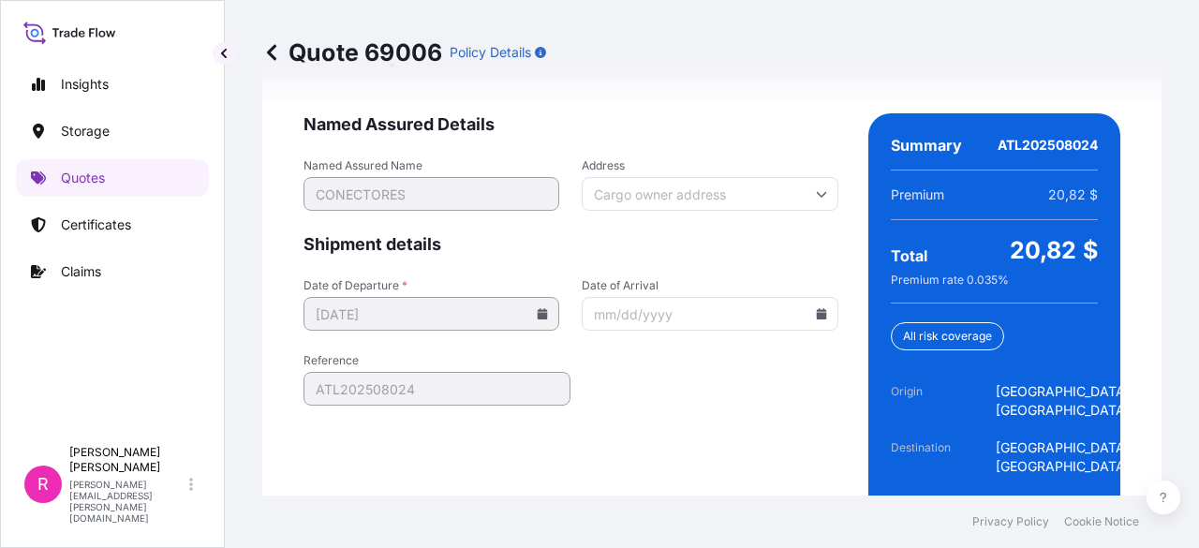
scroll to position [2964, 0]
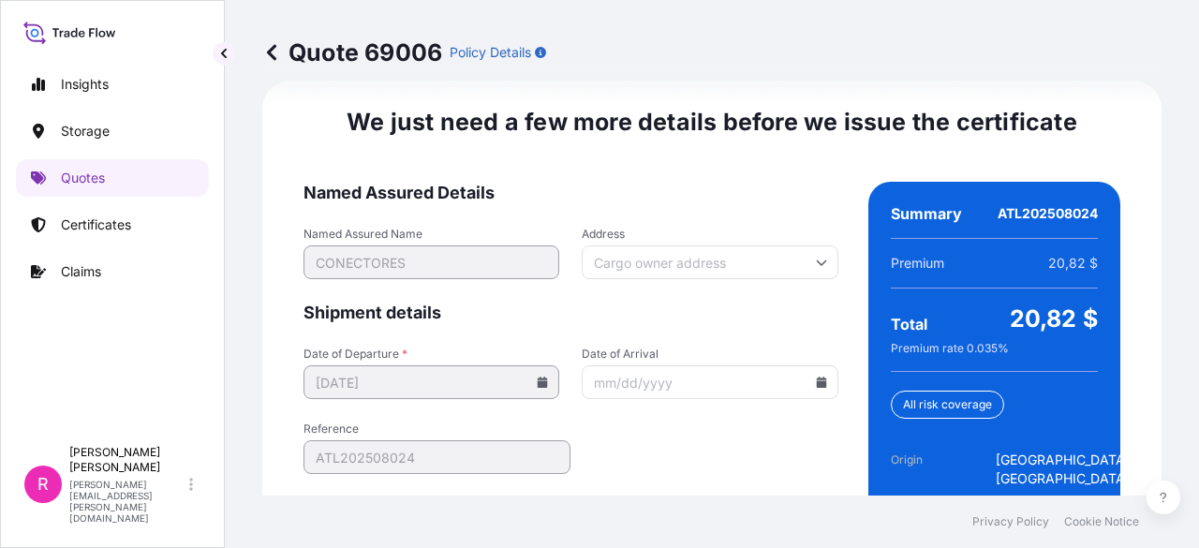
click at [819, 387] on input "Date of Arrival" at bounding box center [710, 382] width 256 height 34
drag, startPoint x: 813, startPoint y: 381, endPoint x: 818, endPoint y: 370, distance: 12.2
click at [816, 381] on icon at bounding box center [821, 382] width 10 height 11
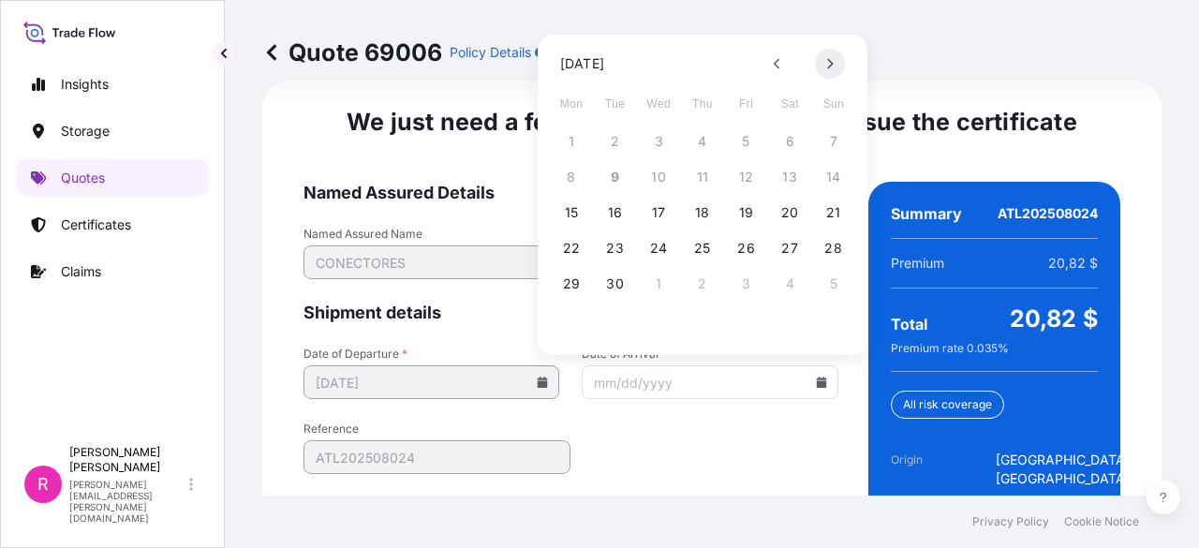
click at [826, 59] on icon at bounding box center [829, 63] width 7 height 11
click at [685, 173] on div "6 7 8 9 10 11 12" at bounding box center [703, 177] width 300 height 34
click at [693, 174] on button "9" at bounding box center [702, 177] width 30 height 30
type input "10/09/2025"
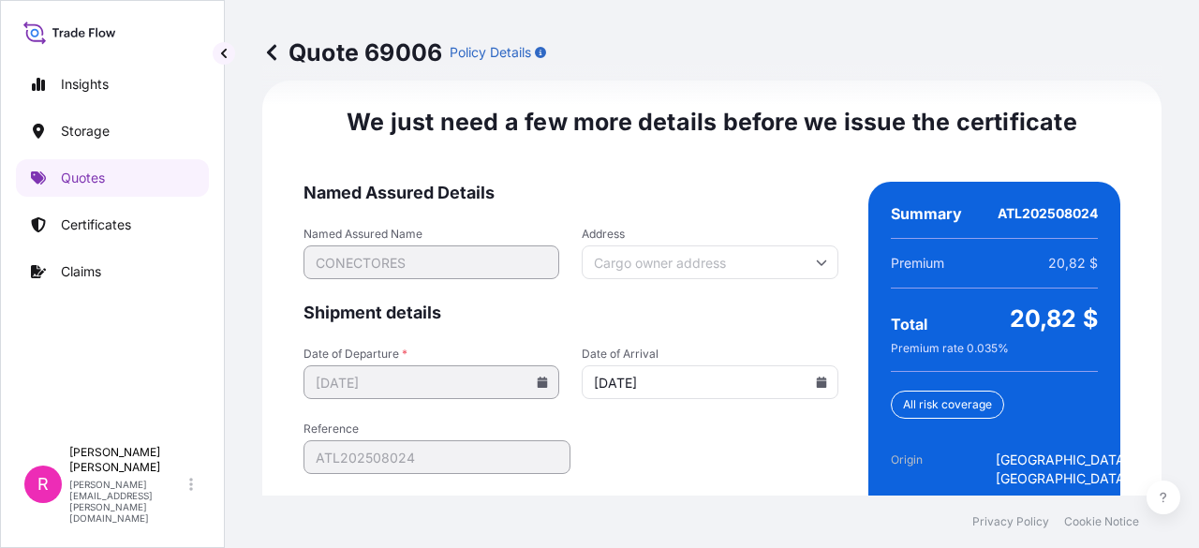
scroll to position [3113, 0]
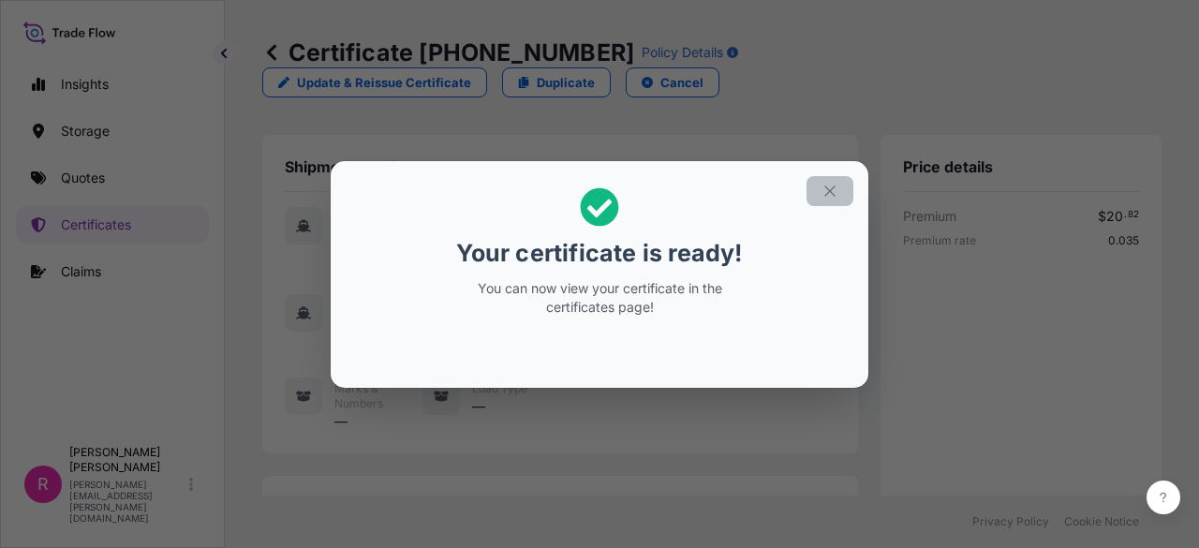
click at [832, 197] on icon "button" at bounding box center [829, 191] width 17 height 17
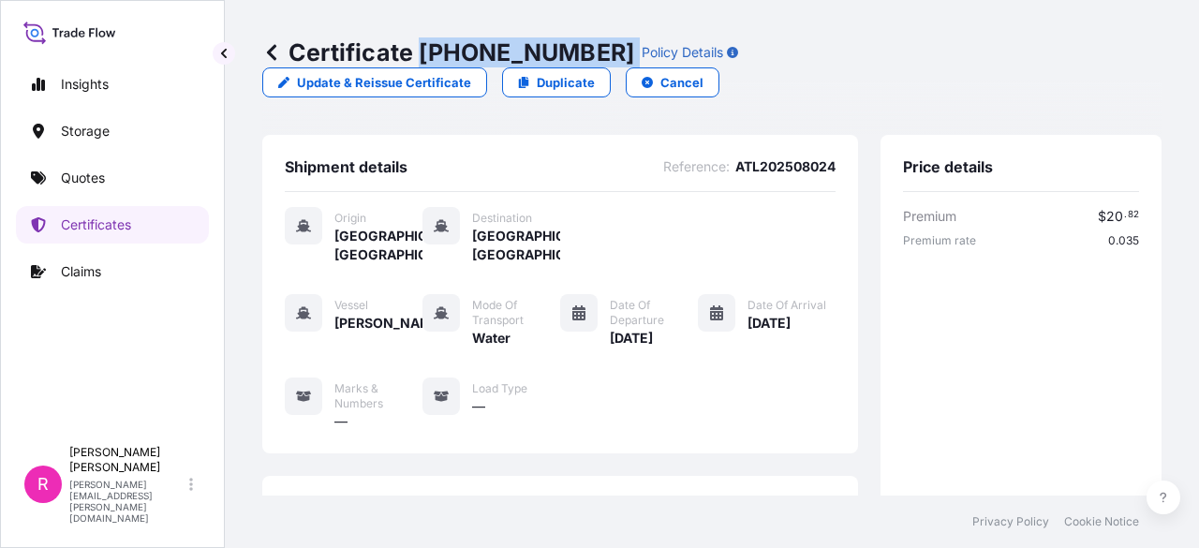
drag, startPoint x: 416, startPoint y: 48, endPoint x: 567, endPoint y: 47, distance: 150.8
click at [567, 47] on div "Certificate 31619-372-1 Policy Details" at bounding box center [500, 52] width 476 height 30
copy p "31619-372-1"
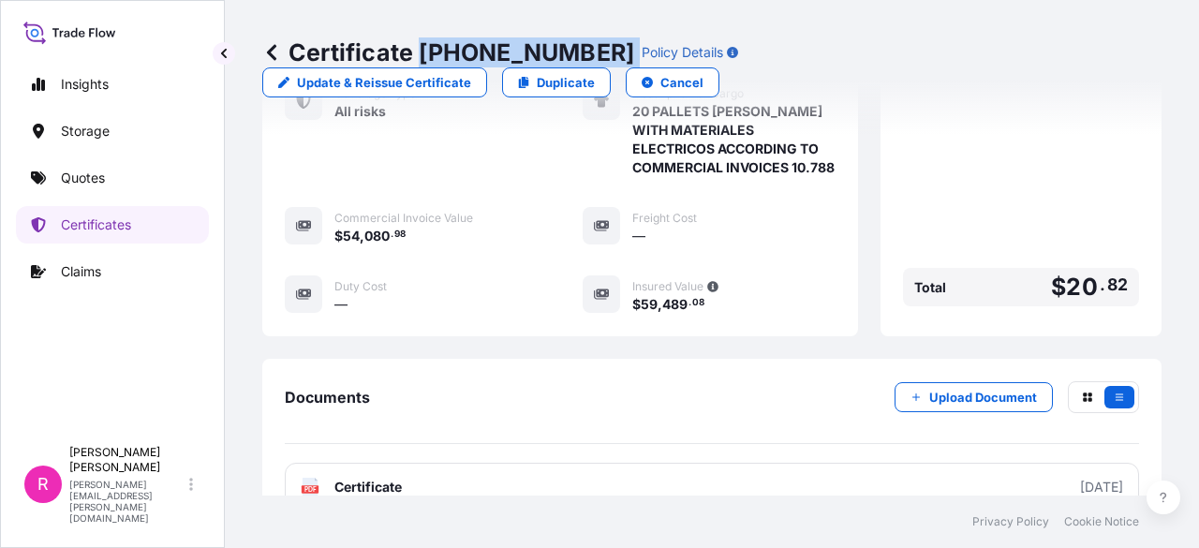
scroll to position [536, 0]
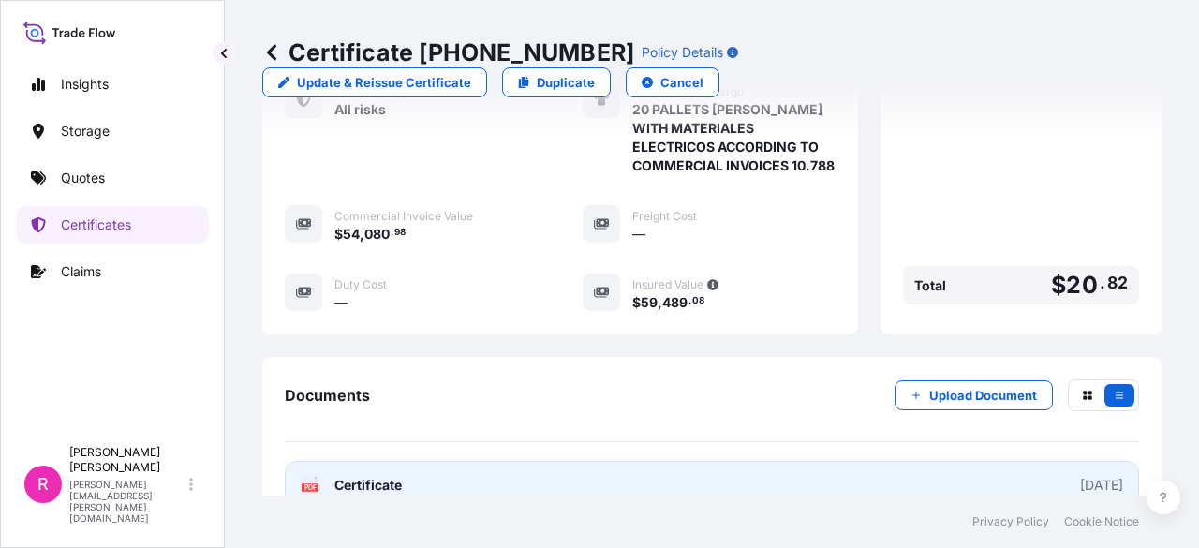
click at [663, 501] on footer "Privacy Policy Cookie Notice" at bounding box center [712, 521] width 974 height 52
click at [661, 489] on link "PDF Certificate 2025-09-09" at bounding box center [712, 485] width 854 height 49
